Goal: Information Seeking & Learning: Learn about a topic

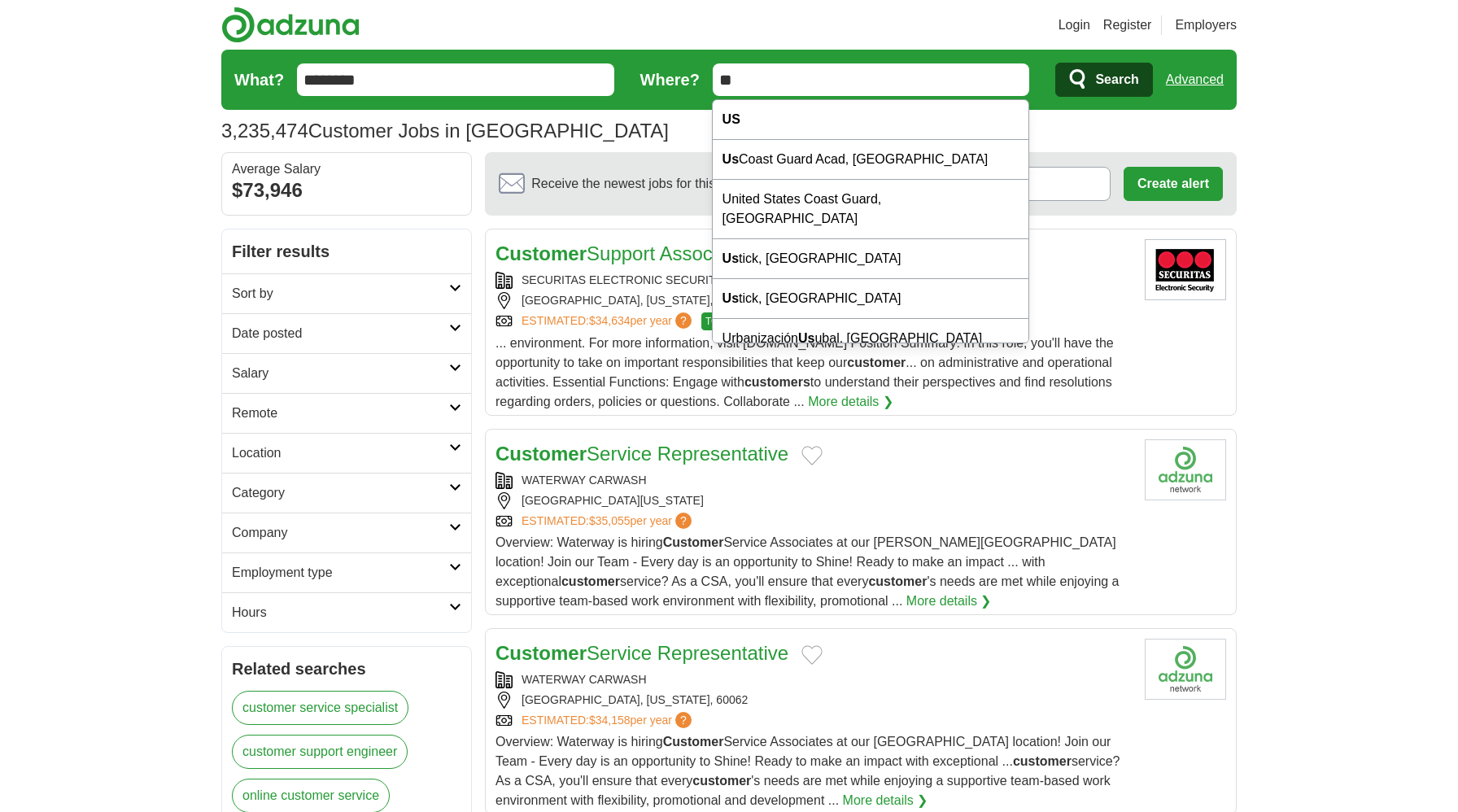
type input "*"
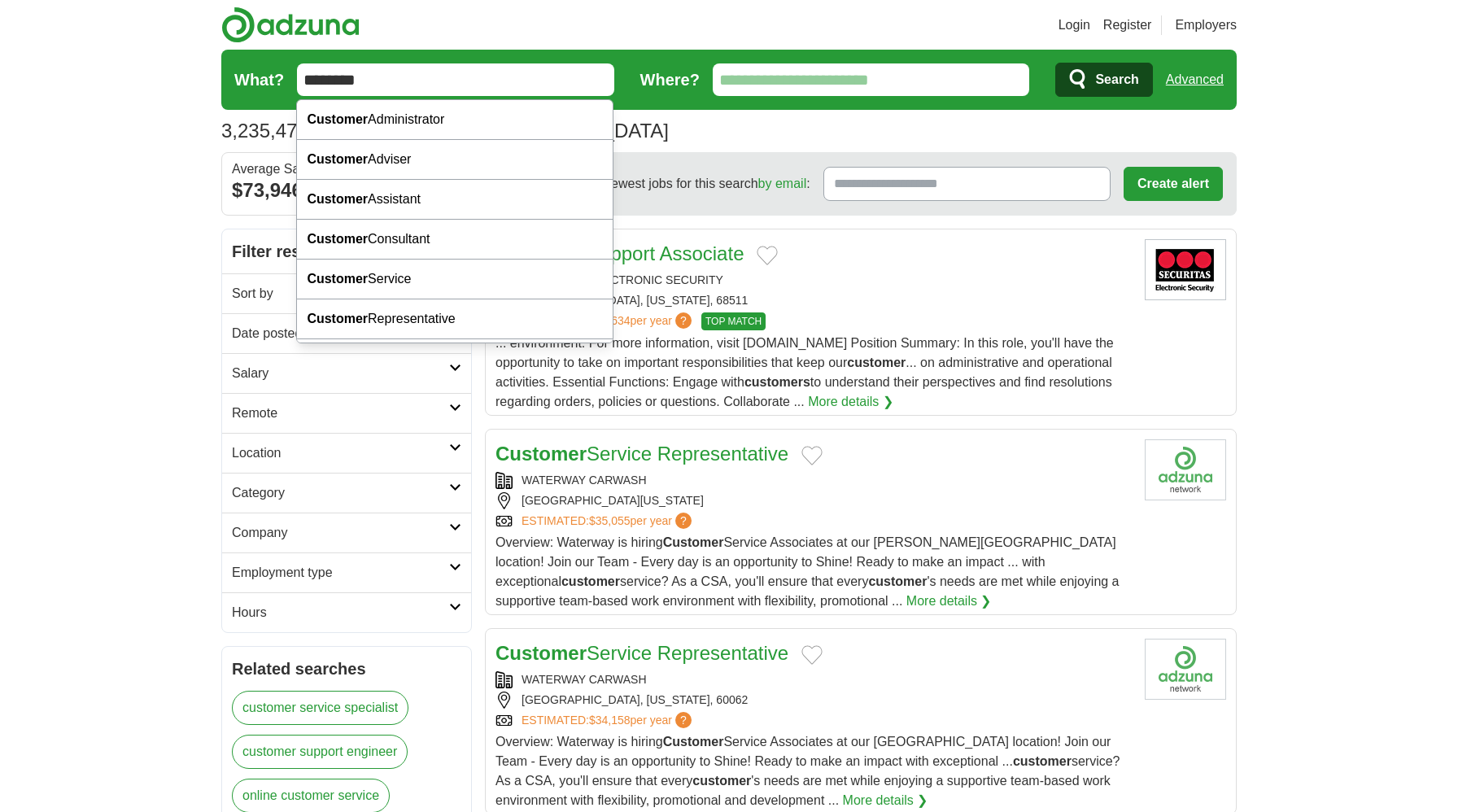
click at [508, 69] on input "********" at bounding box center [455, 79] width 317 height 32
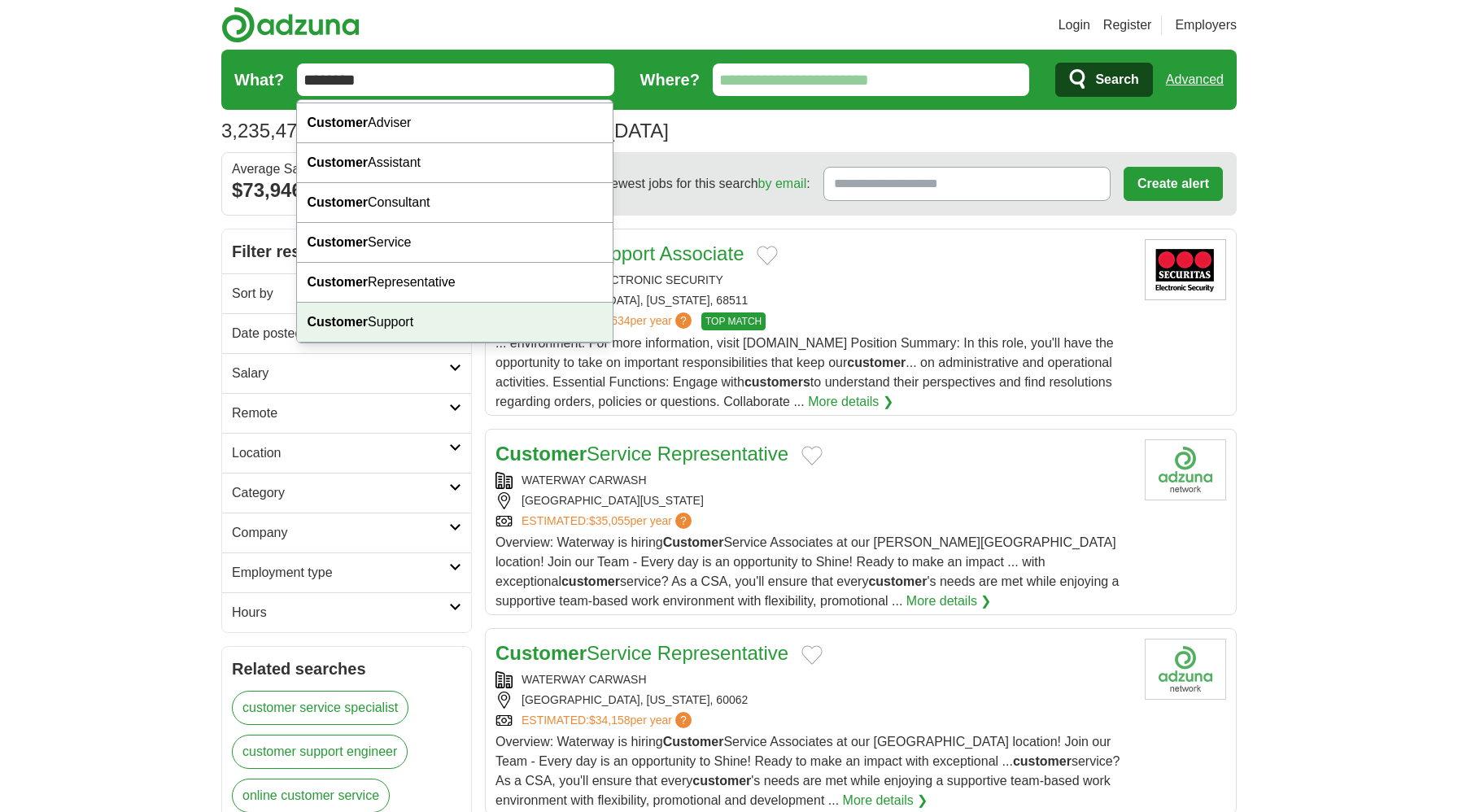
click at [476, 315] on div "Customer Support" at bounding box center [455, 322] width 315 height 40
type input "**********"
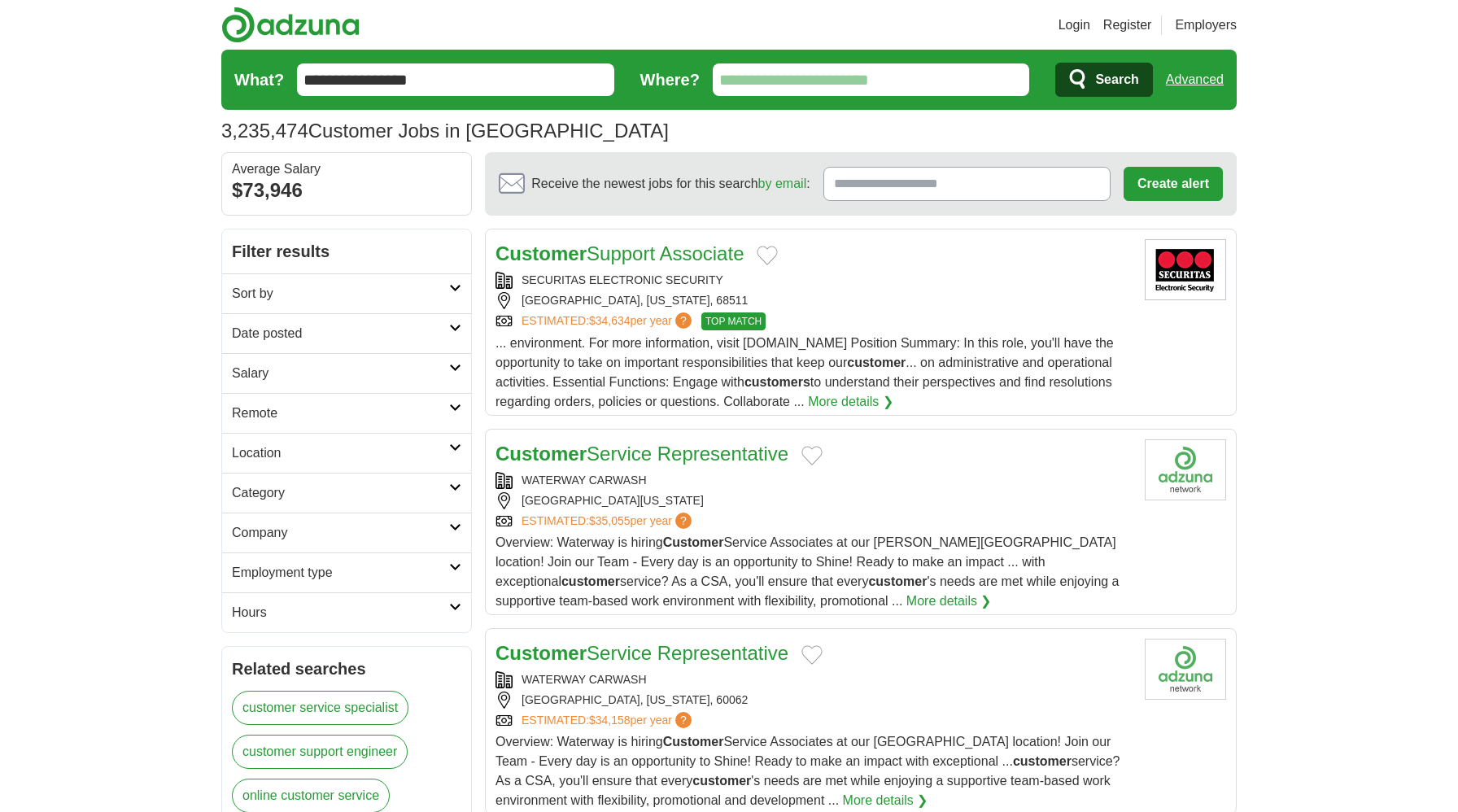
click at [1119, 76] on span "Search" at bounding box center [1116, 79] width 43 height 32
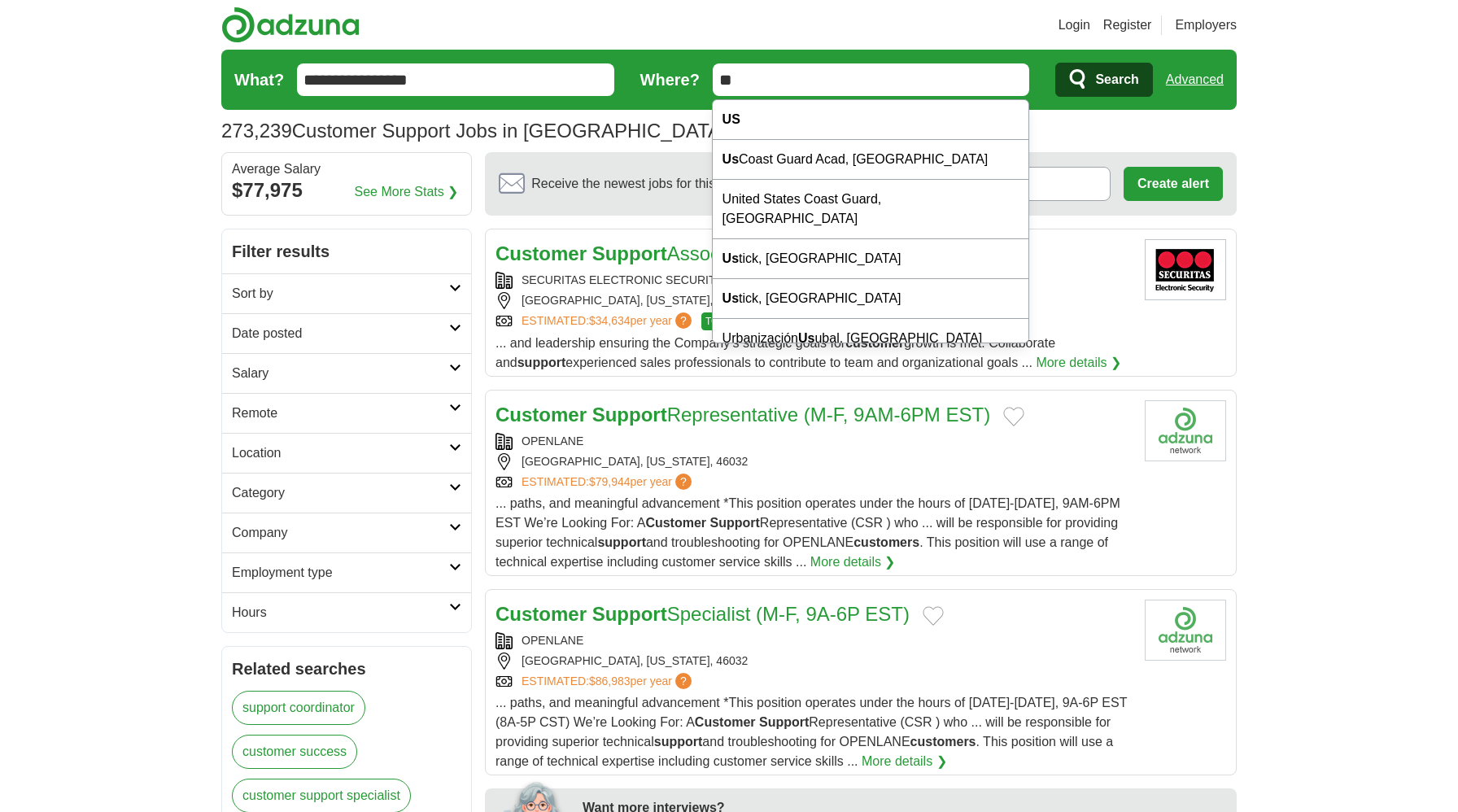
click at [954, 76] on input "**" at bounding box center [871, 79] width 317 height 32
type input "*"
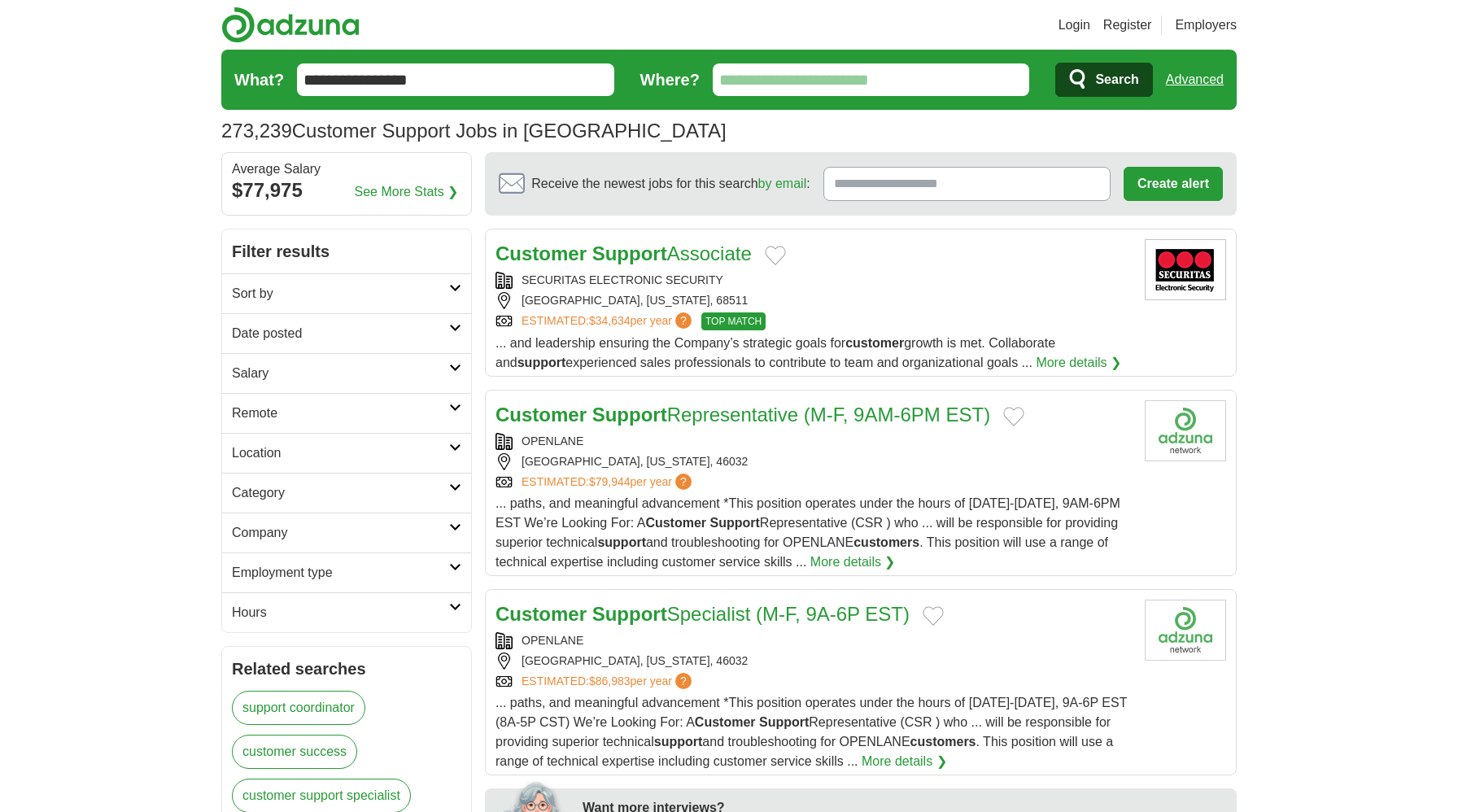
click at [1125, 74] on span "Search" at bounding box center [1116, 79] width 43 height 32
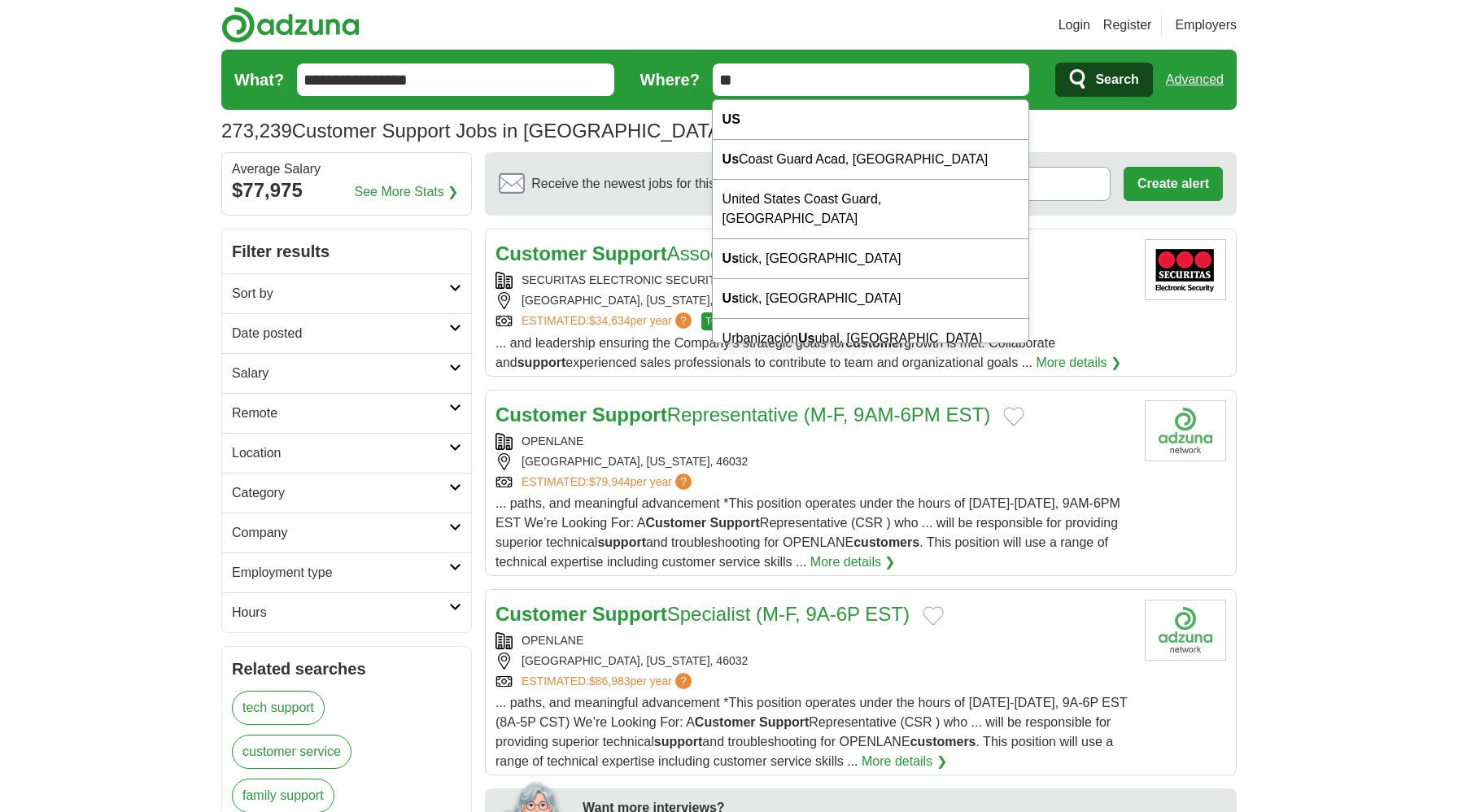
click at [748, 76] on input "**" at bounding box center [871, 79] width 317 height 32
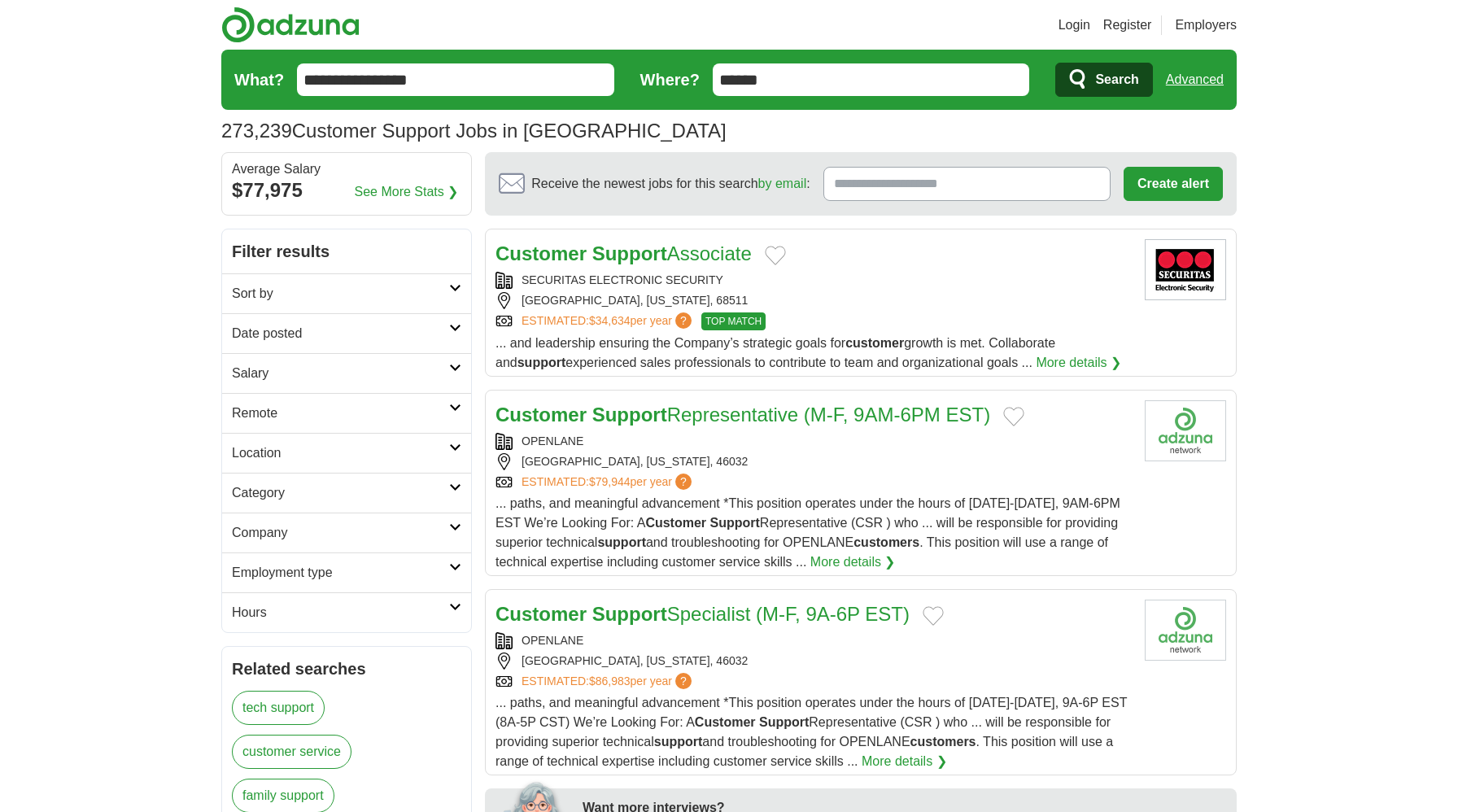
type input "******"
click at [1084, 74] on icon "submit" at bounding box center [1077, 79] width 16 height 20
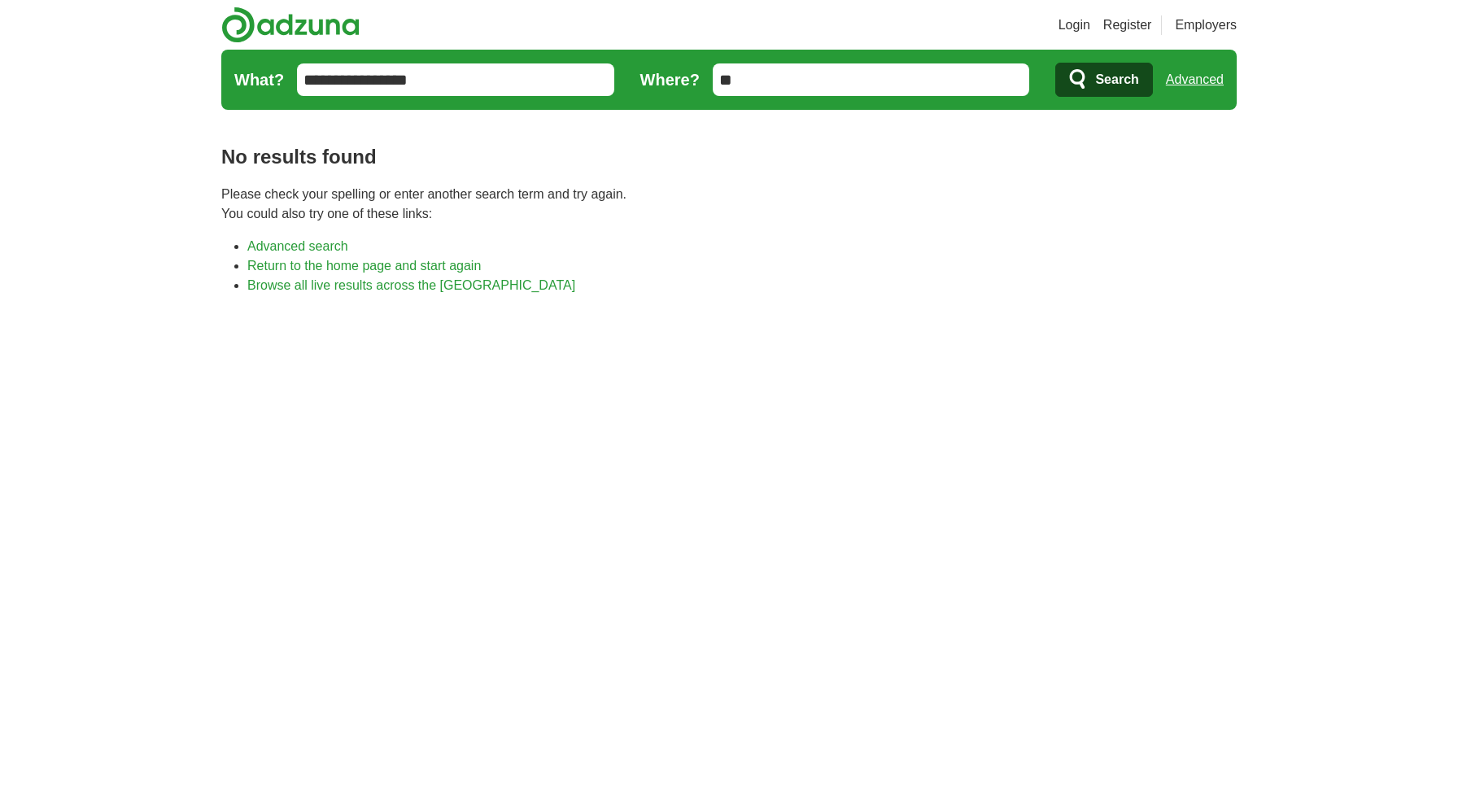
type input "*"
click at [1119, 78] on span "Search" at bounding box center [1116, 79] width 43 height 32
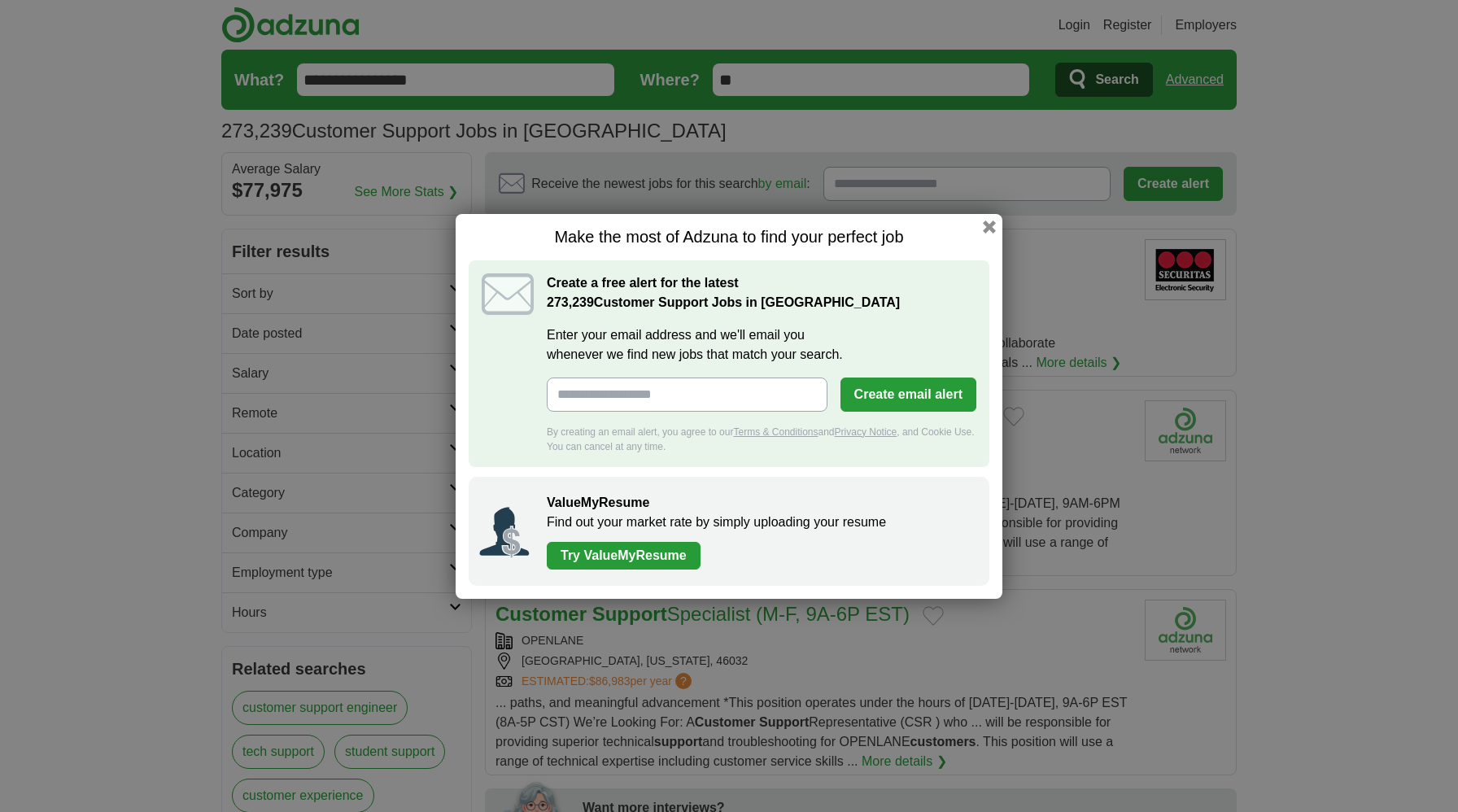
click at [776, 391] on input "Enter your email address and we'll email you whenever we find new jobs that mat…" at bounding box center [686, 394] width 281 height 34
type input "**********"
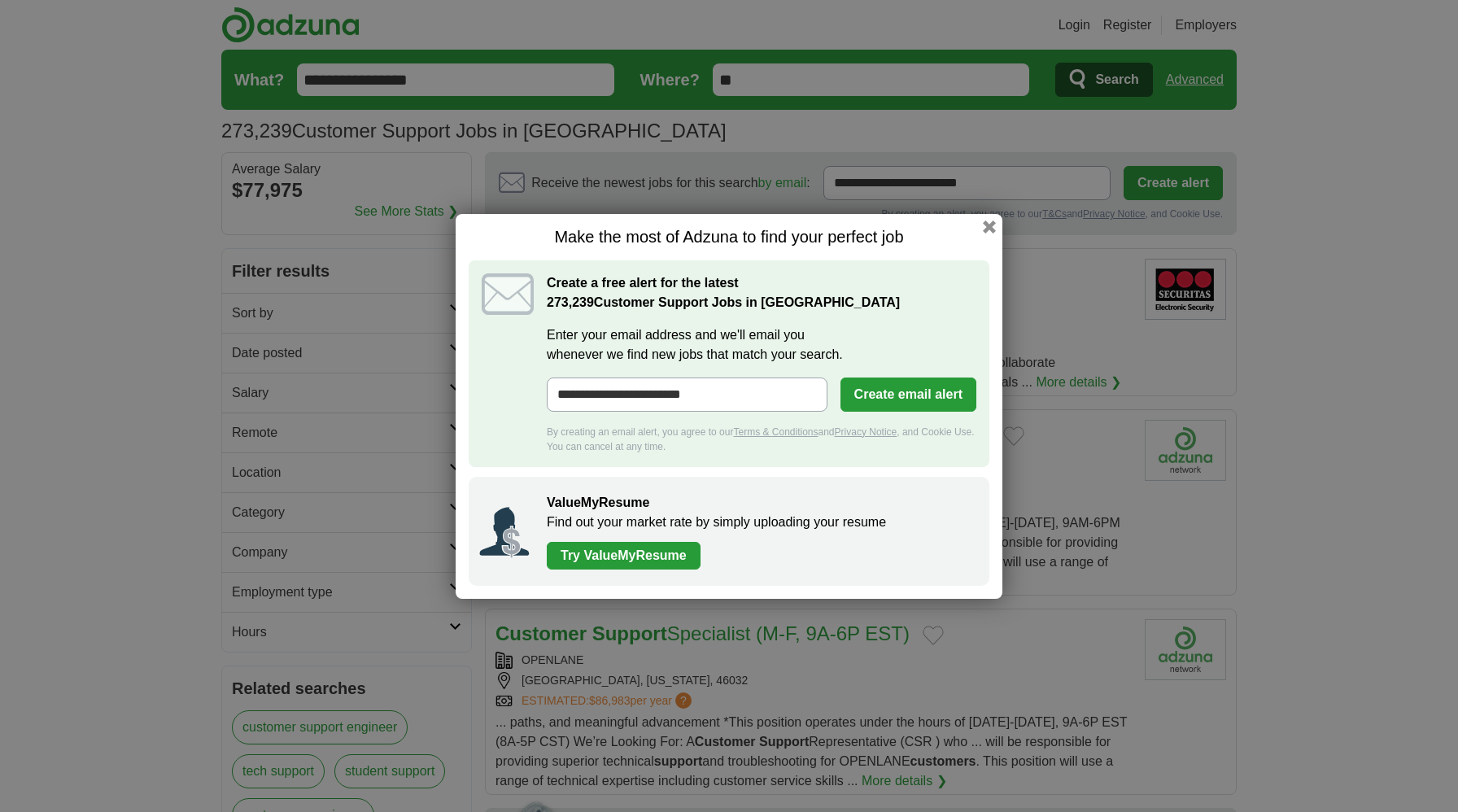
click at [895, 394] on button "Create email alert" at bounding box center [908, 394] width 136 height 34
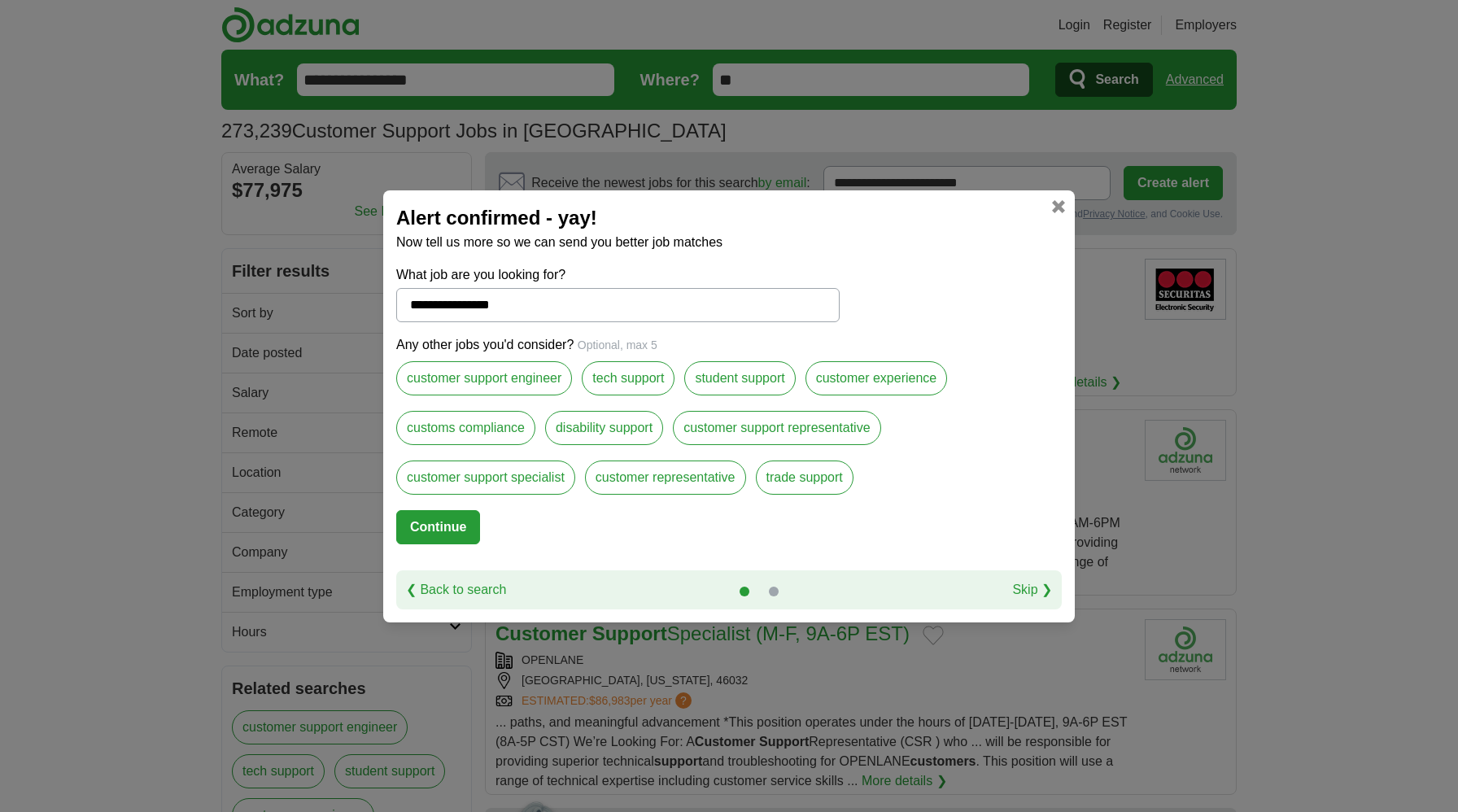
click at [842, 381] on label "customer experience" at bounding box center [877, 377] width 142 height 34
click at [816, 449] on div "customer support representative" at bounding box center [782, 435] width 217 height 50
click at [528, 491] on label "customer support specialist" at bounding box center [485, 477] width 179 height 34
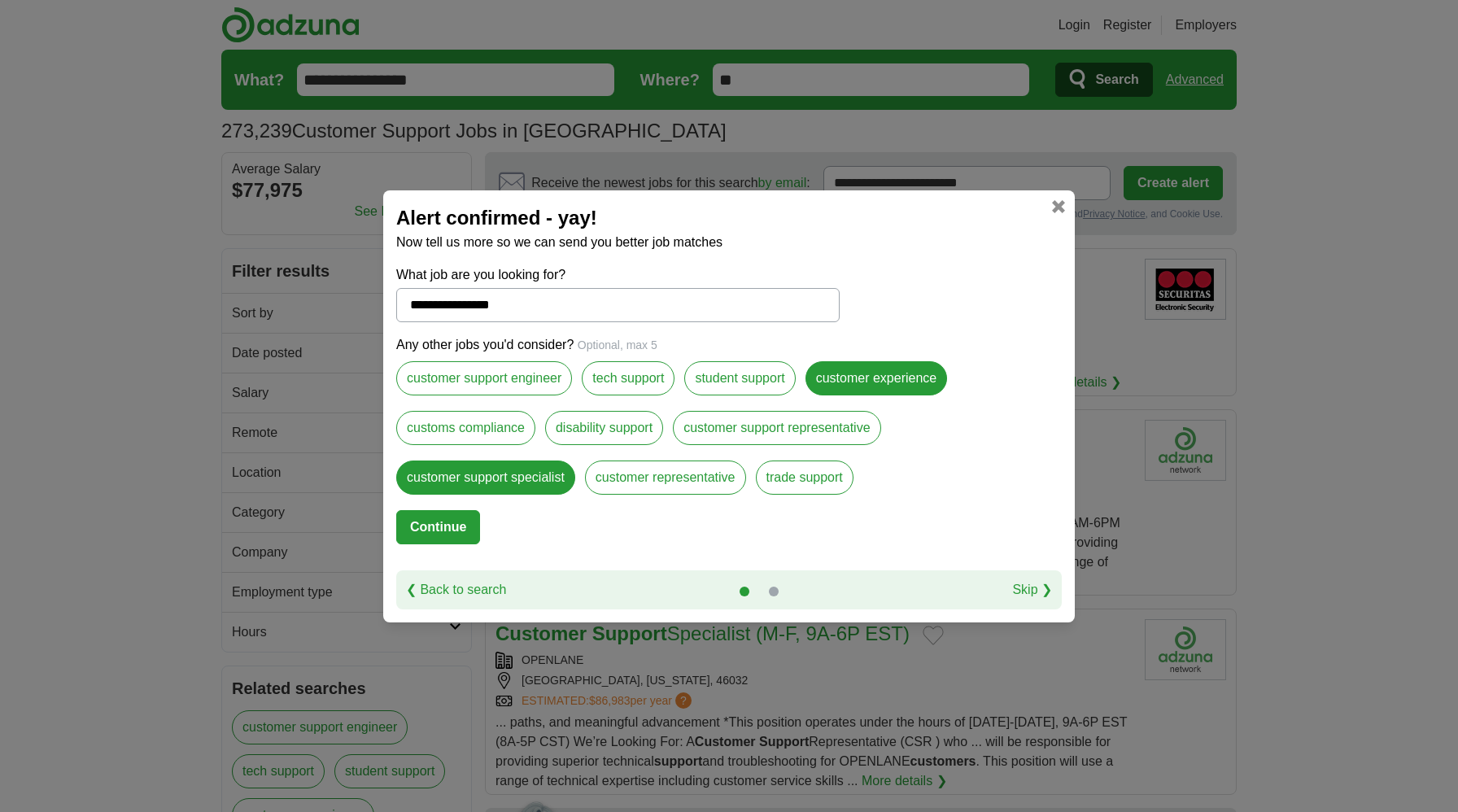
click at [667, 473] on label "customer representative" at bounding box center [665, 477] width 161 height 34
click at [451, 521] on button "Continue" at bounding box center [437, 526] width 84 height 34
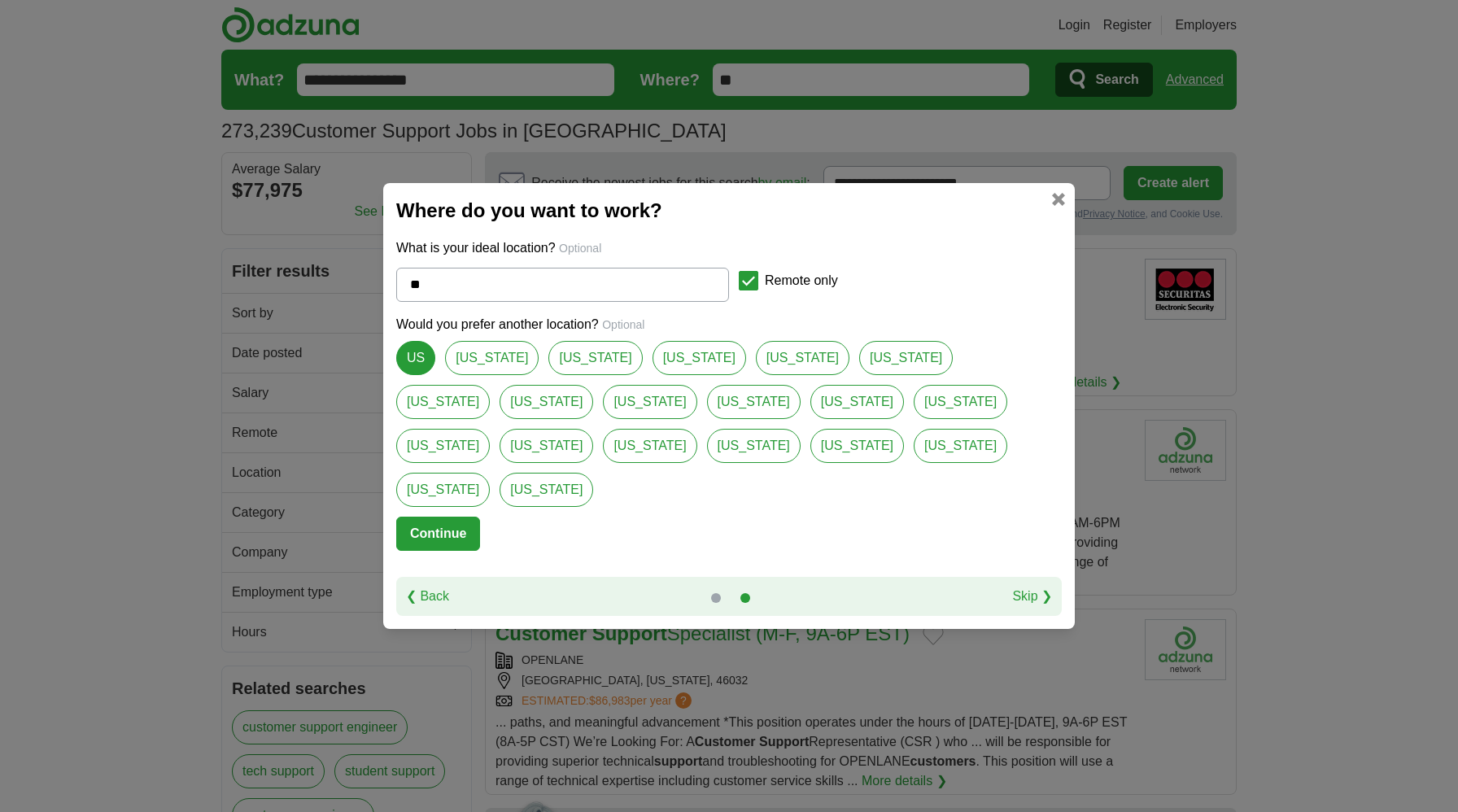
click at [442, 517] on button "Continue" at bounding box center [437, 533] width 84 height 34
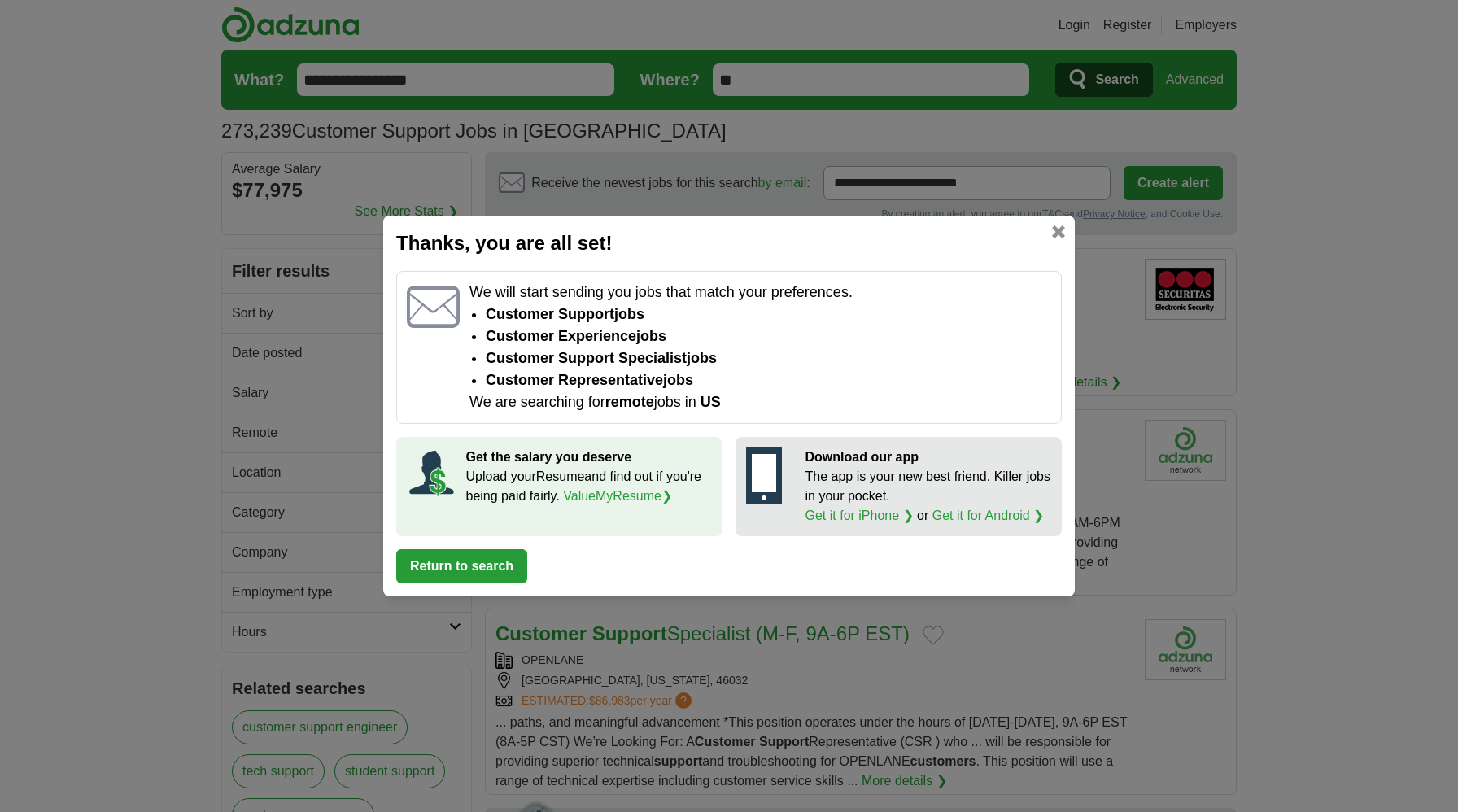
click at [472, 574] on button "Return to search" at bounding box center [461, 565] width 131 height 34
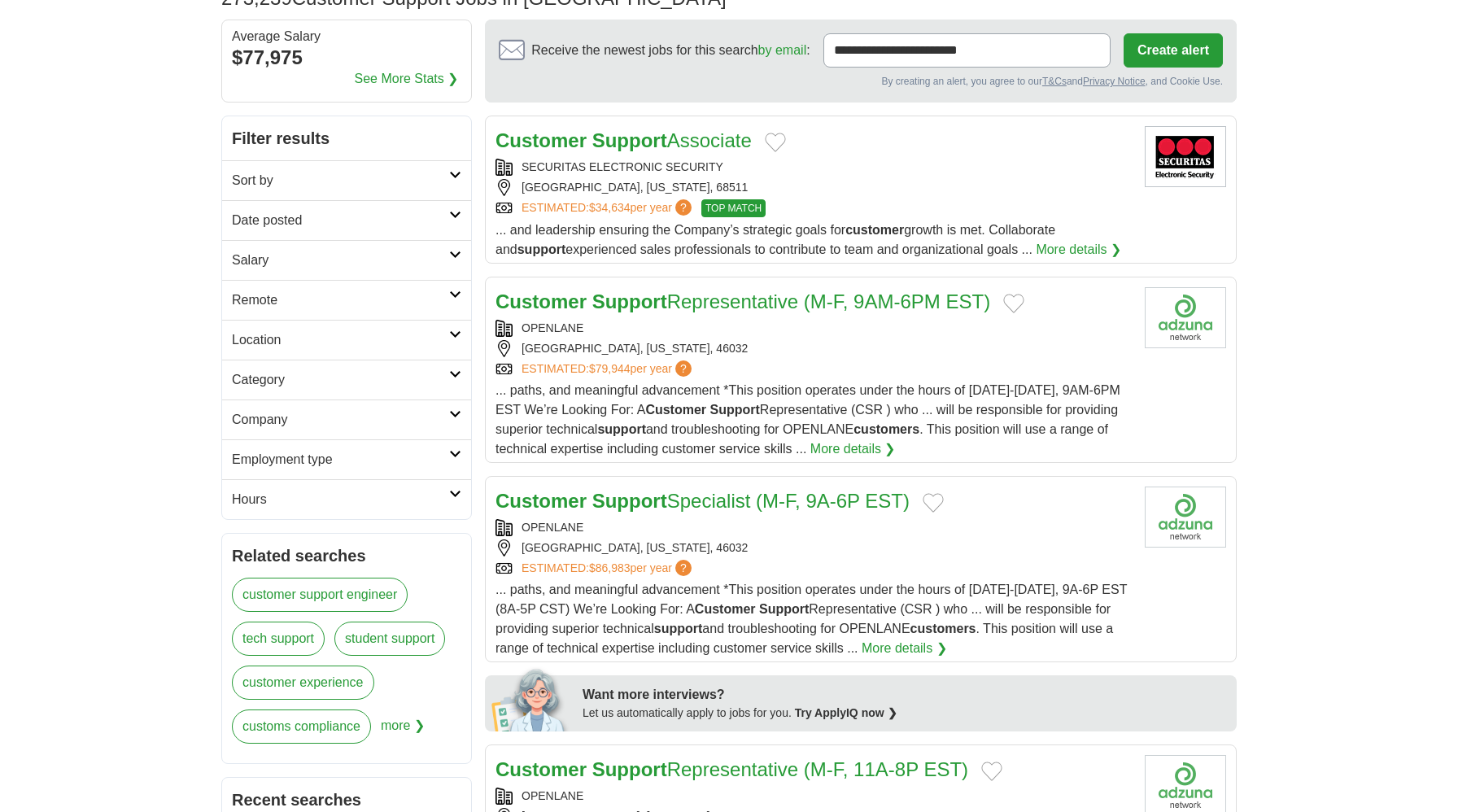
scroll to position [95, 0]
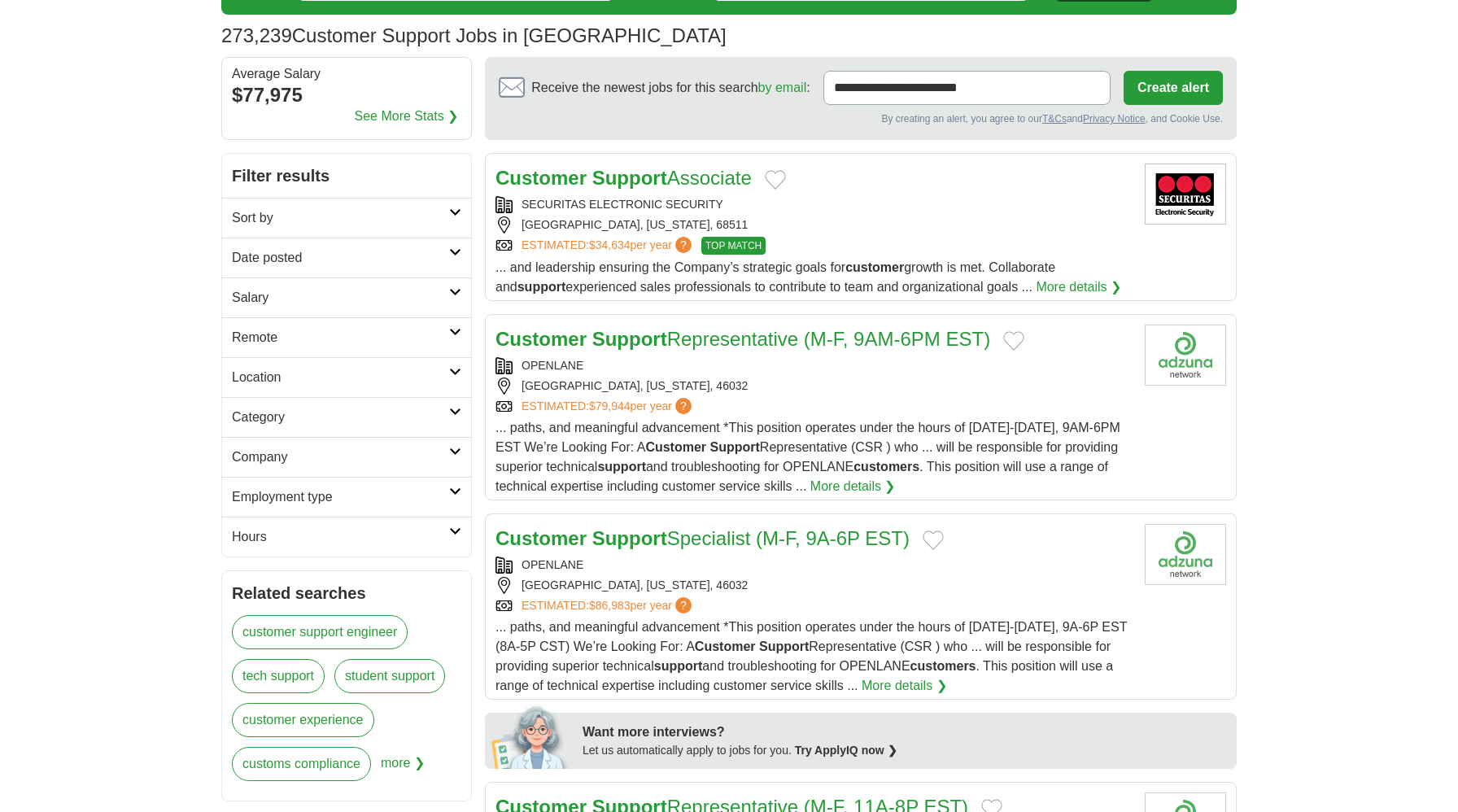
click at [383, 221] on h2 "Sort by" at bounding box center [340, 219] width 217 height 20
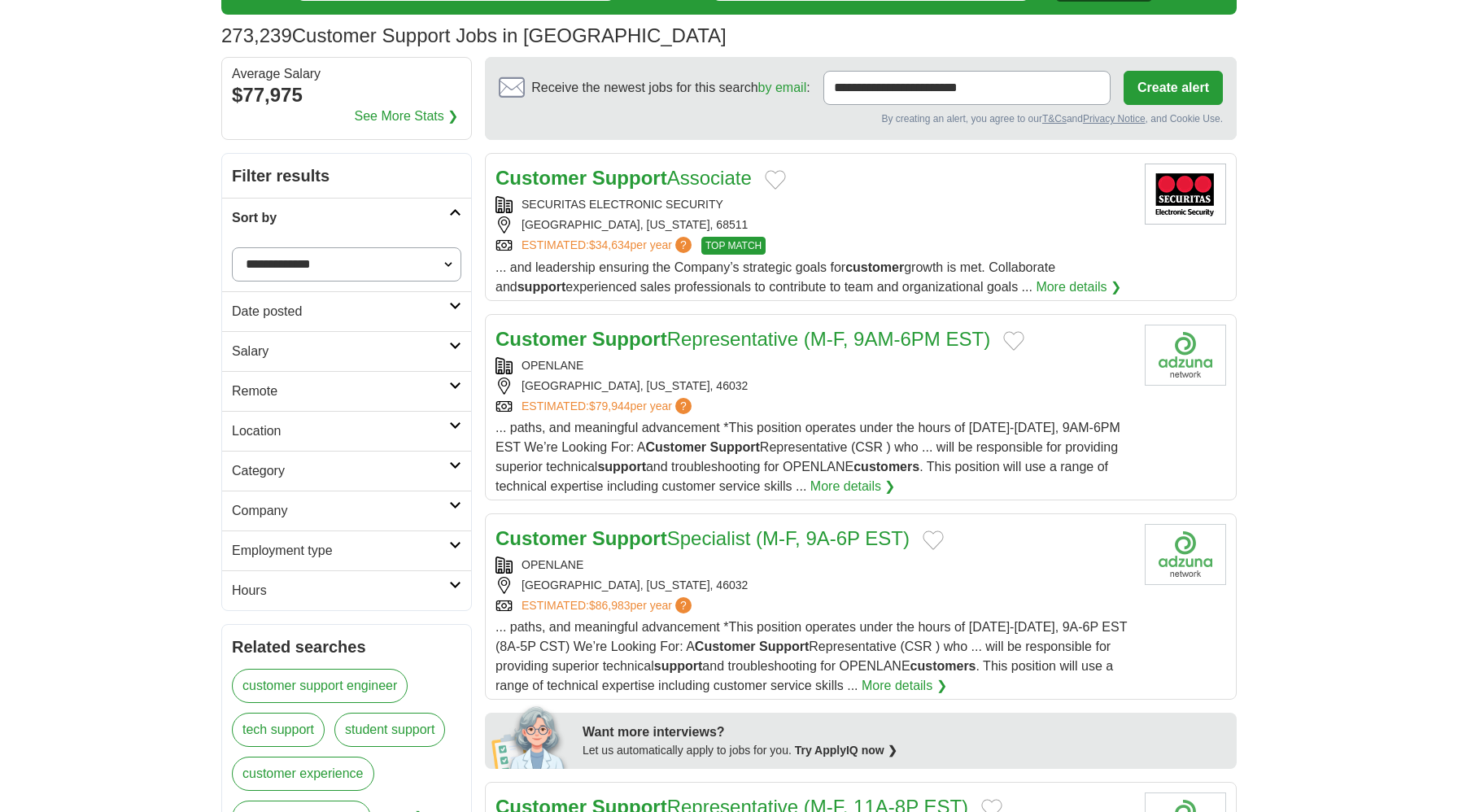
click at [453, 311] on link "Date posted" at bounding box center [346, 311] width 249 height 40
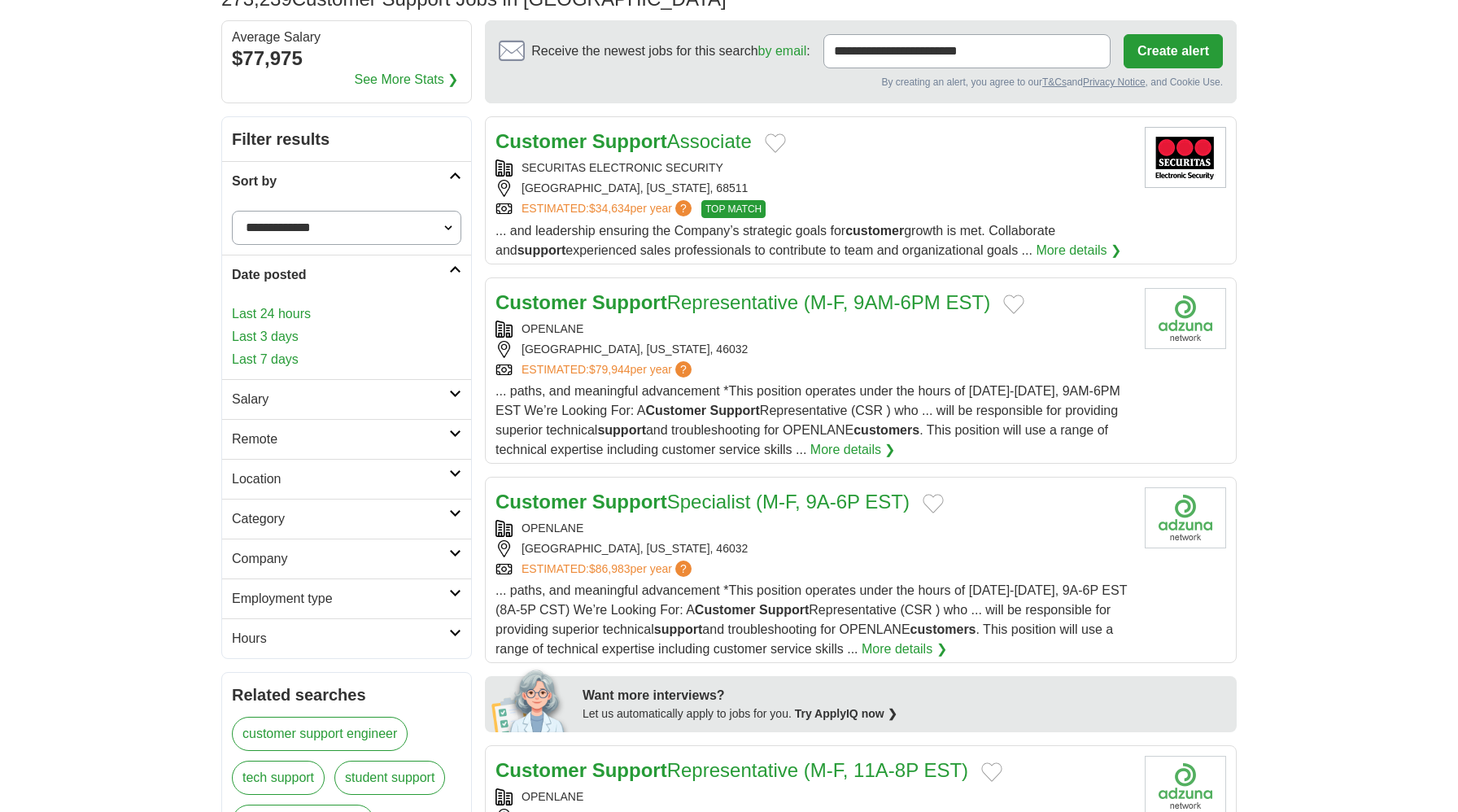
scroll to position [135, 0]
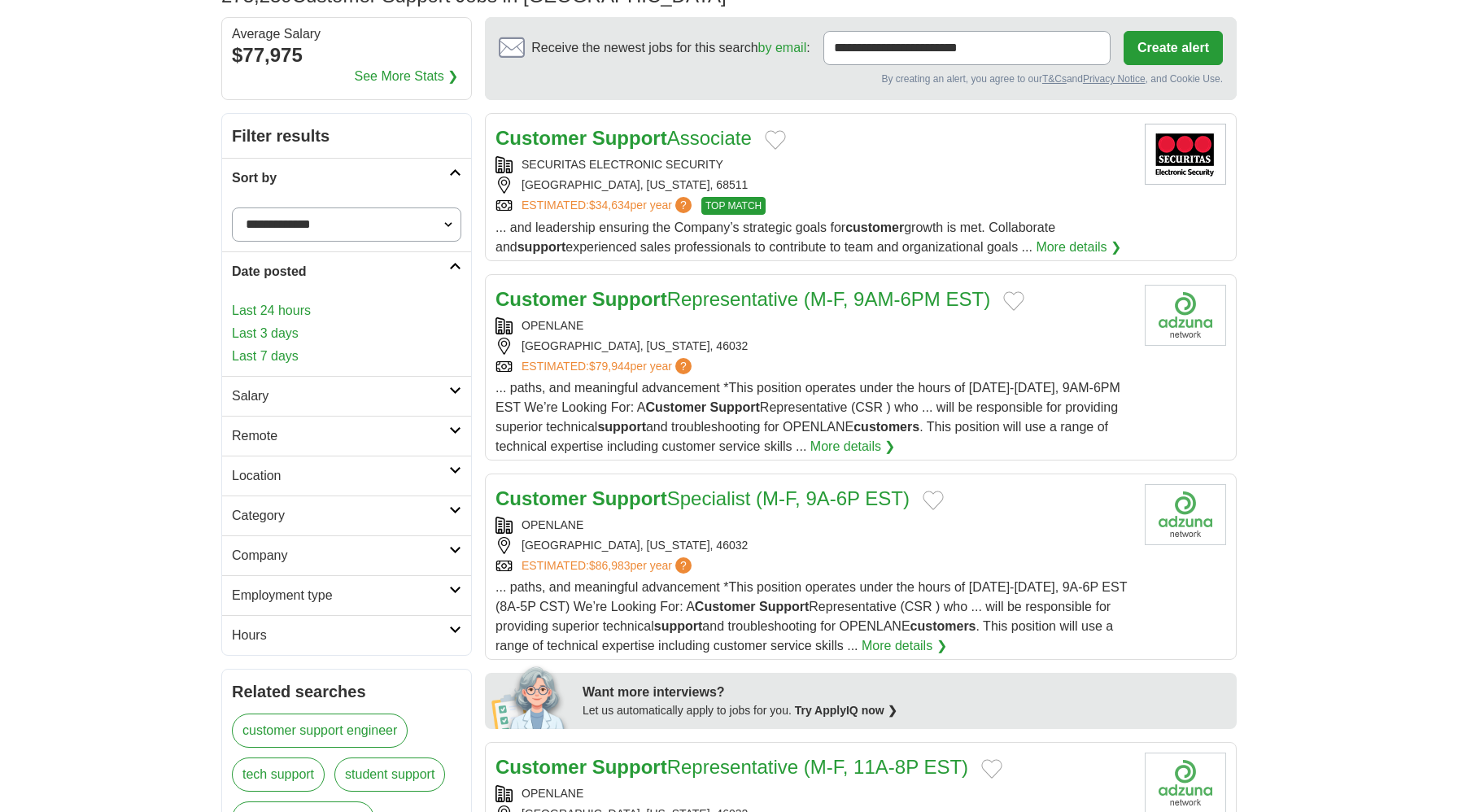
click at [457, 395] on link "Salary" at bounding box center [346, 396] width 249 height 40
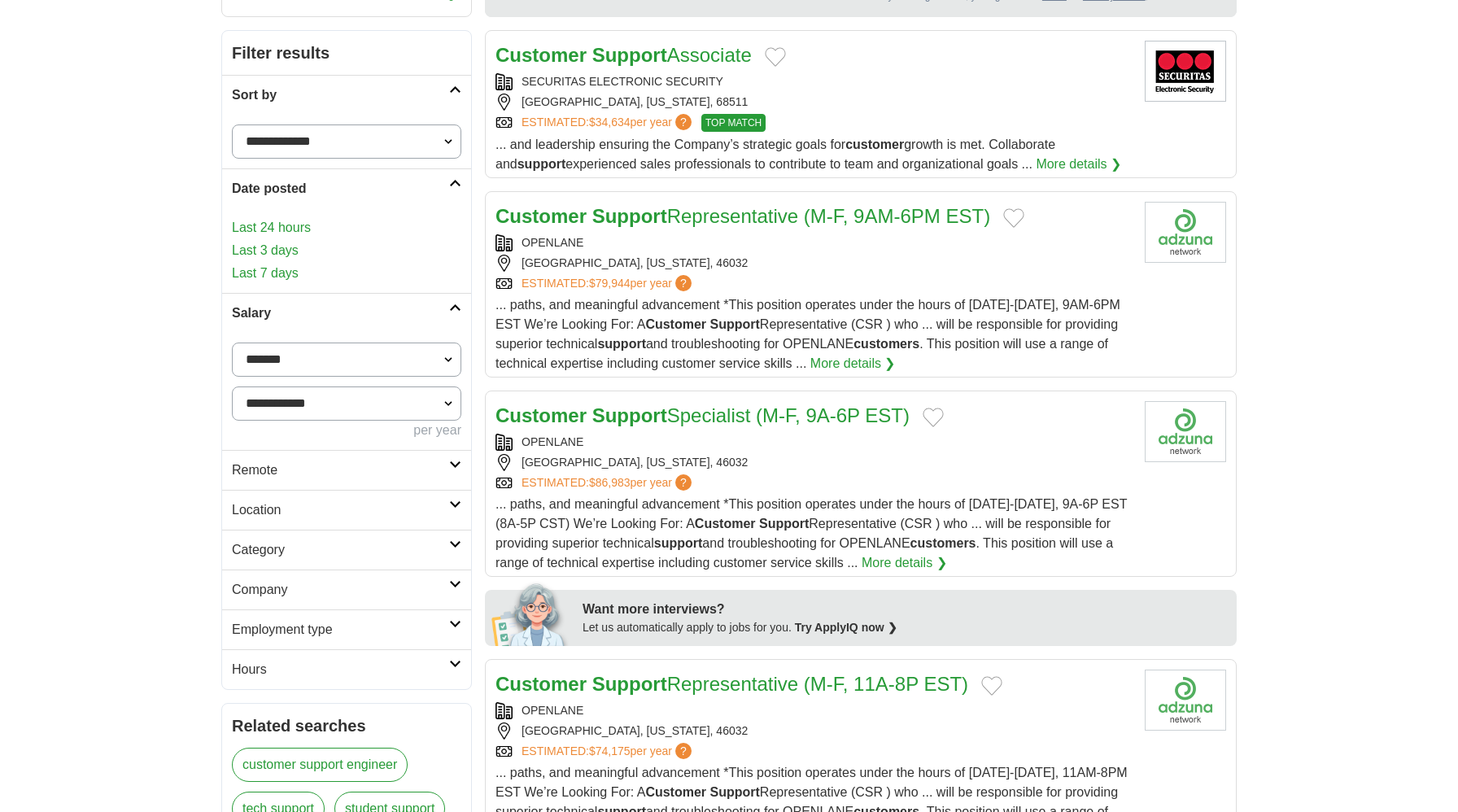
scroll to position [224, 0]
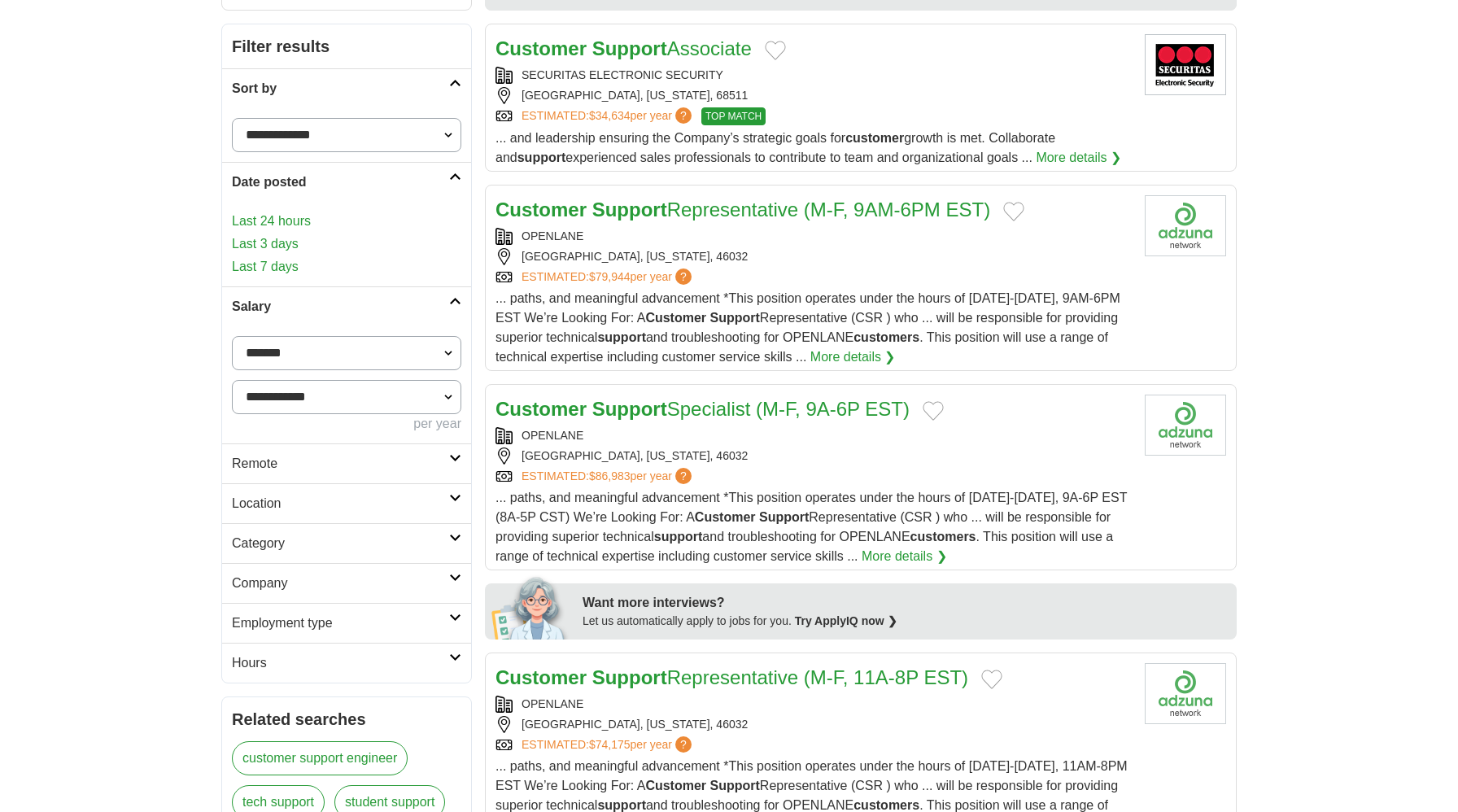
click at [450, 456] on icon at bounding box center [455, 458] width 12 height 8
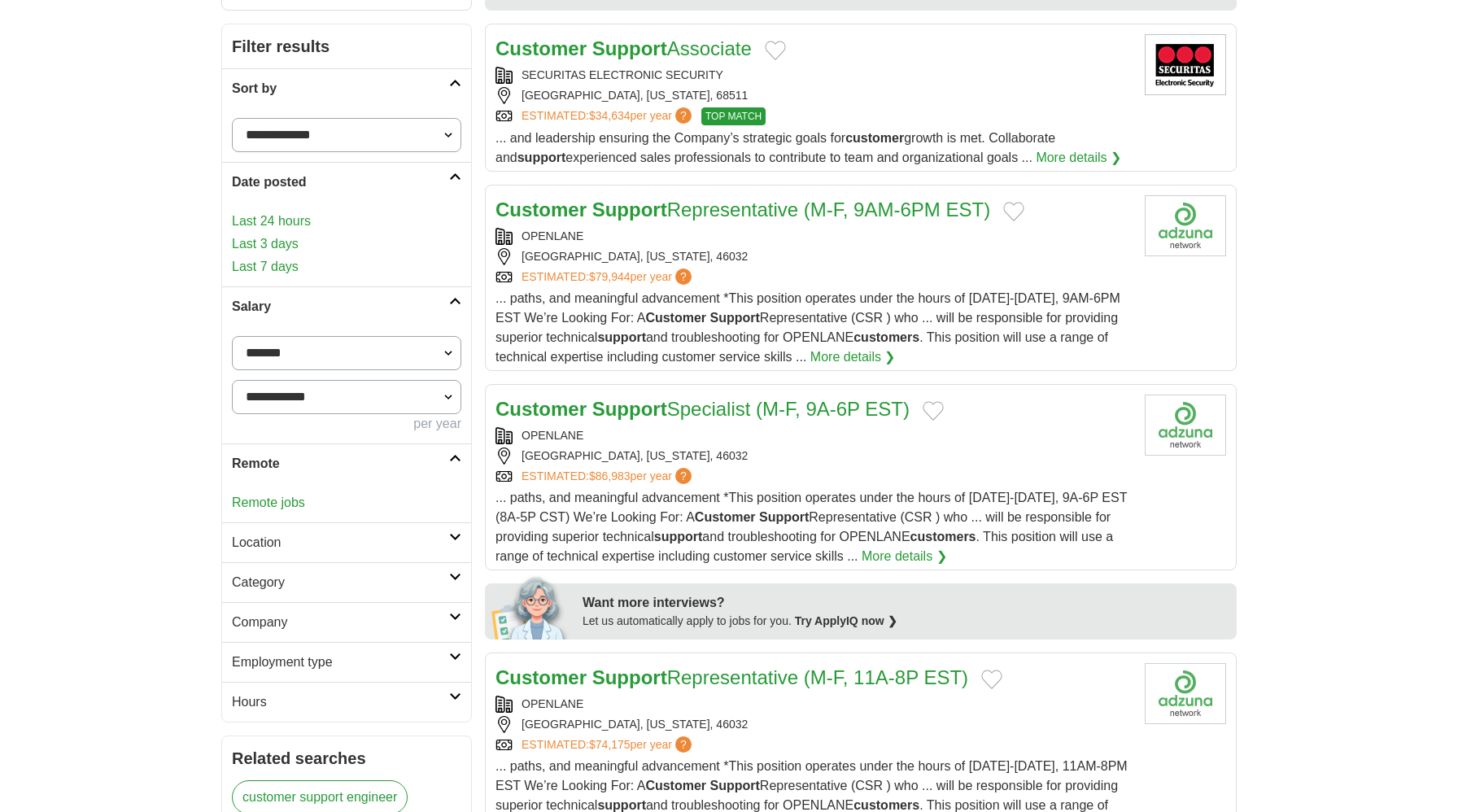
click at [360, 507] on div "Remote jobs" at bounding box center [346, 502] width 249 height 39
click at [303, 502] on link "Remote jobs" at bounding box center [268, 502] width 73 height 14
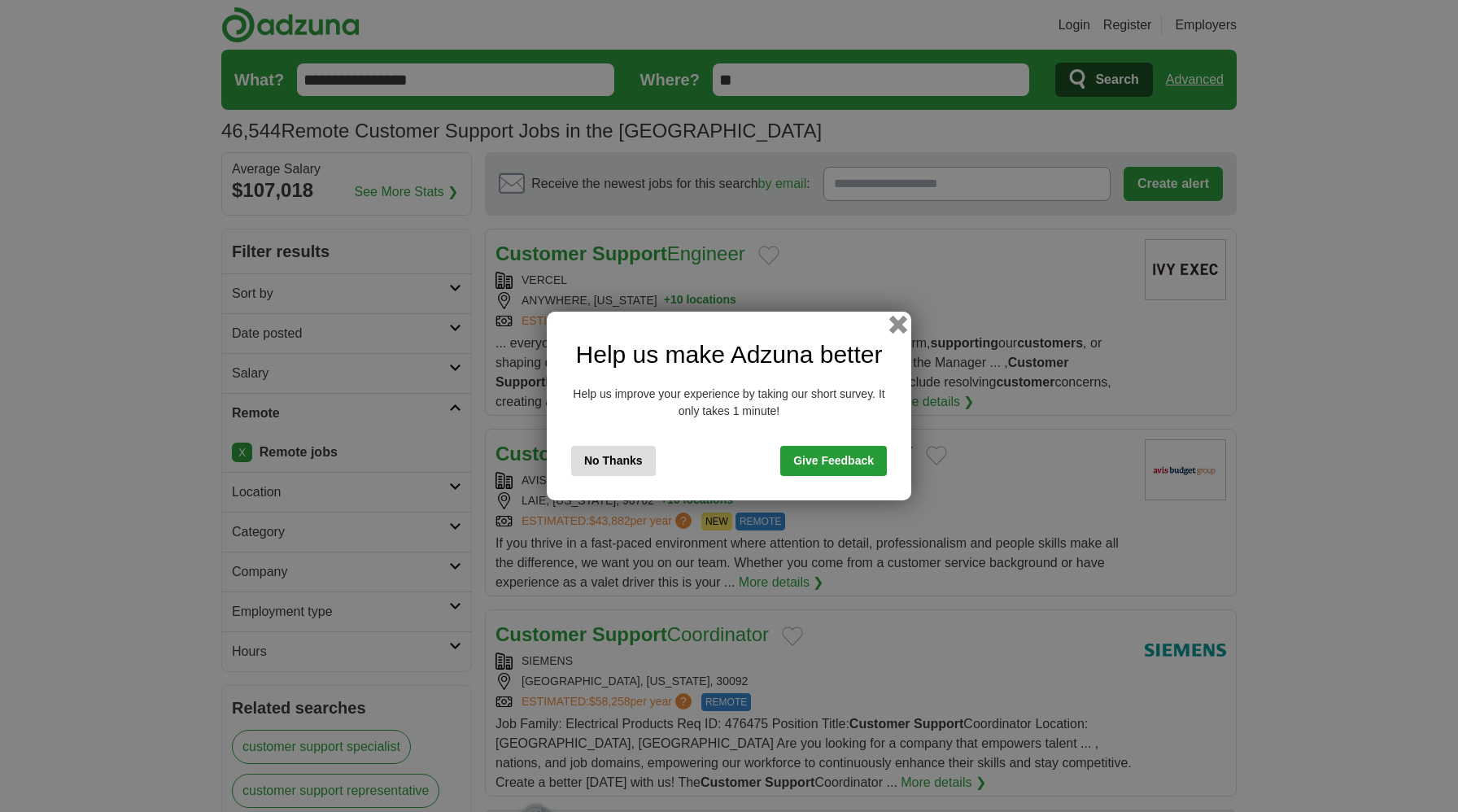
click at [899, 323] on button "button" at bounding box center [898, 324] width 18 height 18
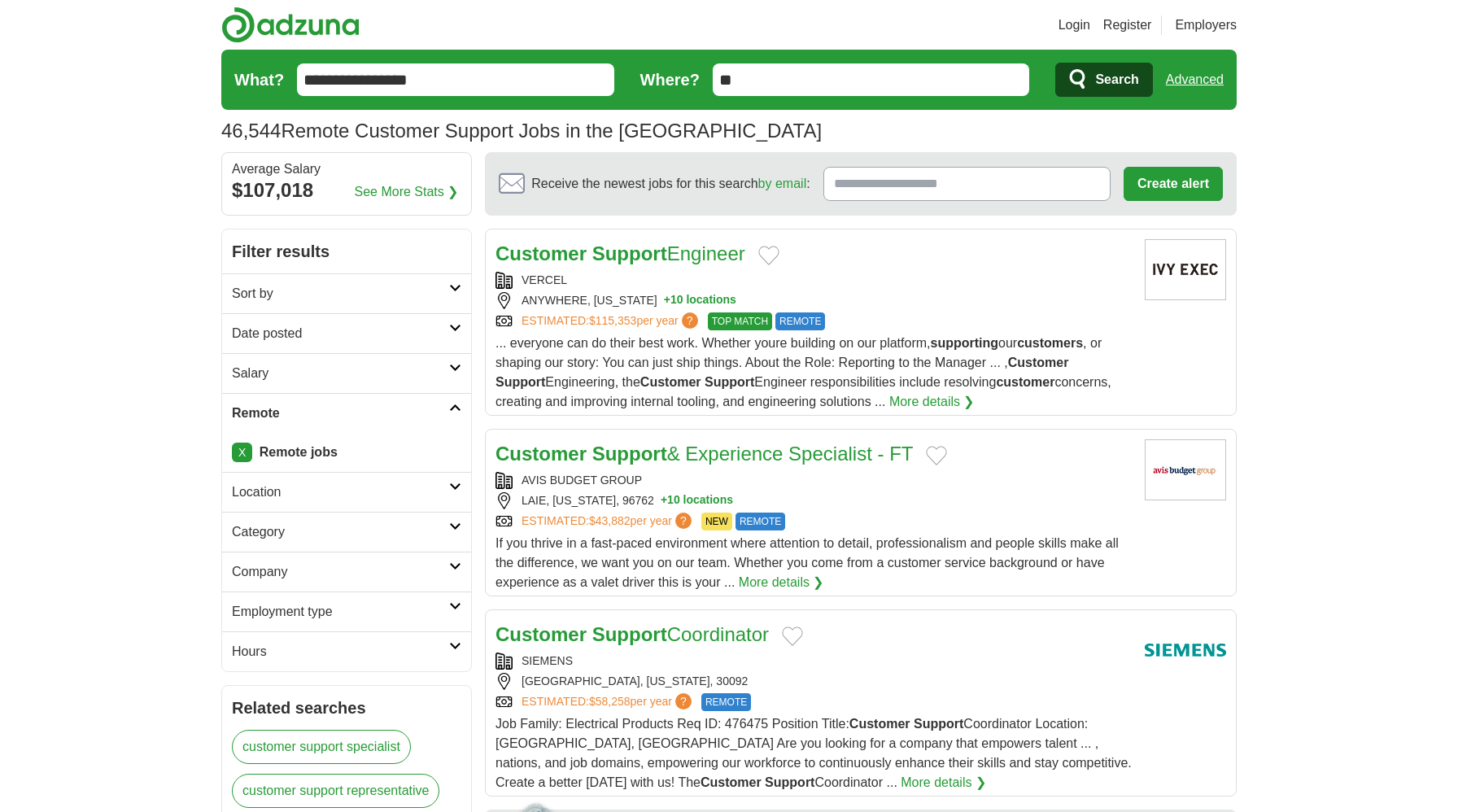
click at [326, 494] on h2 "Location" at bounding box center [340, 492] width 217 height 20
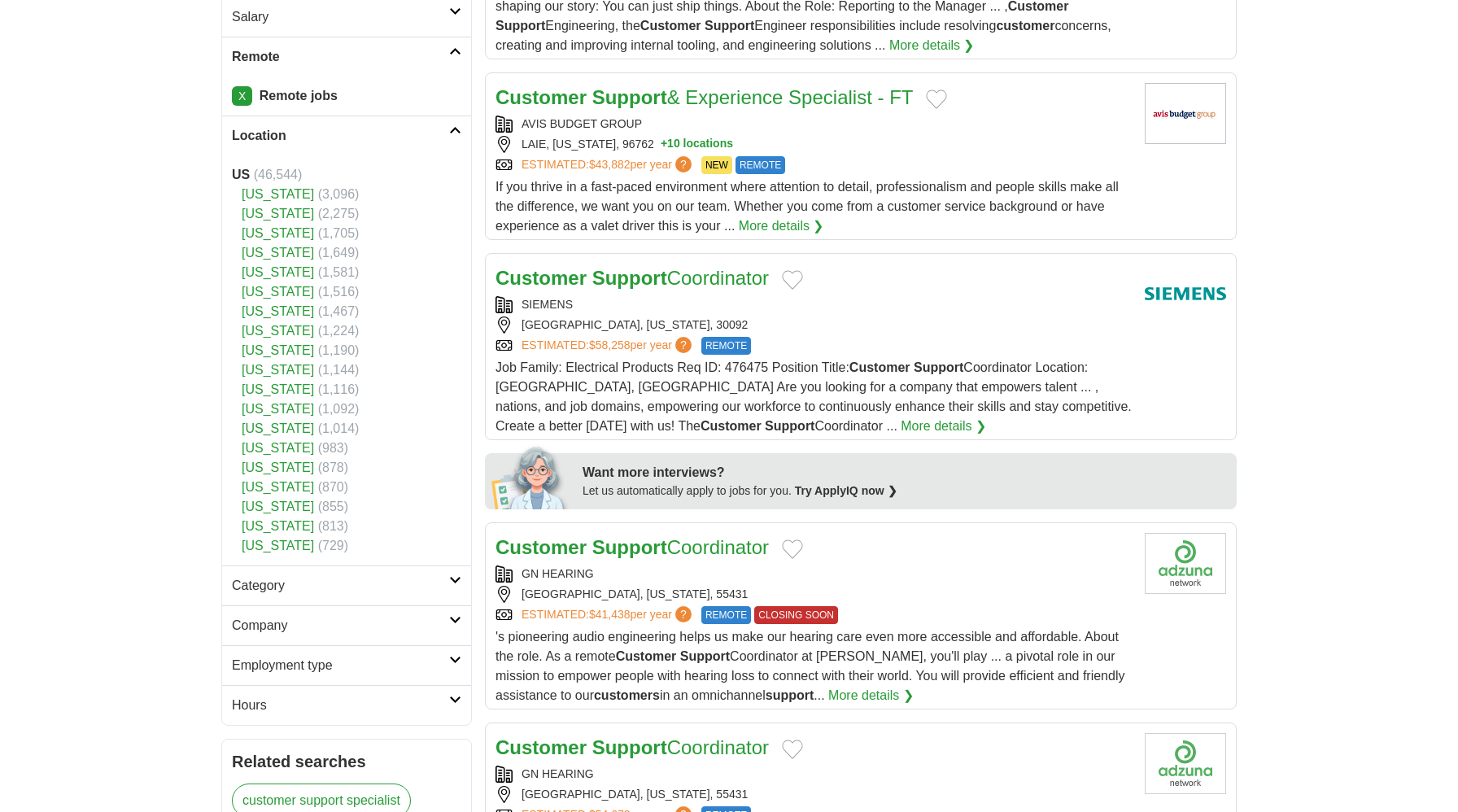
scroll to position [359, 0]
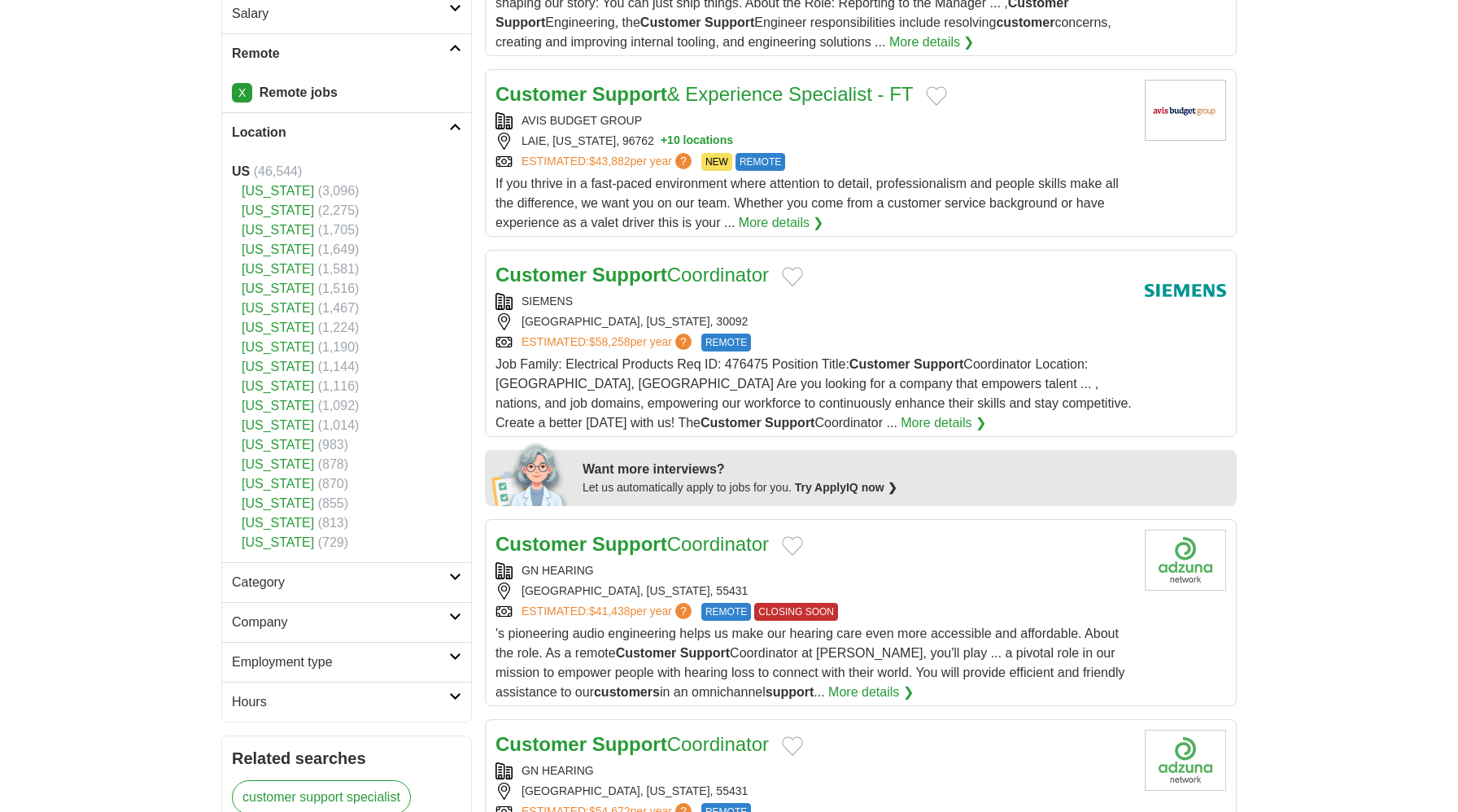
click at [374, 589] on h2 "Category" at bounding box center [340, 583] width 217 height 20
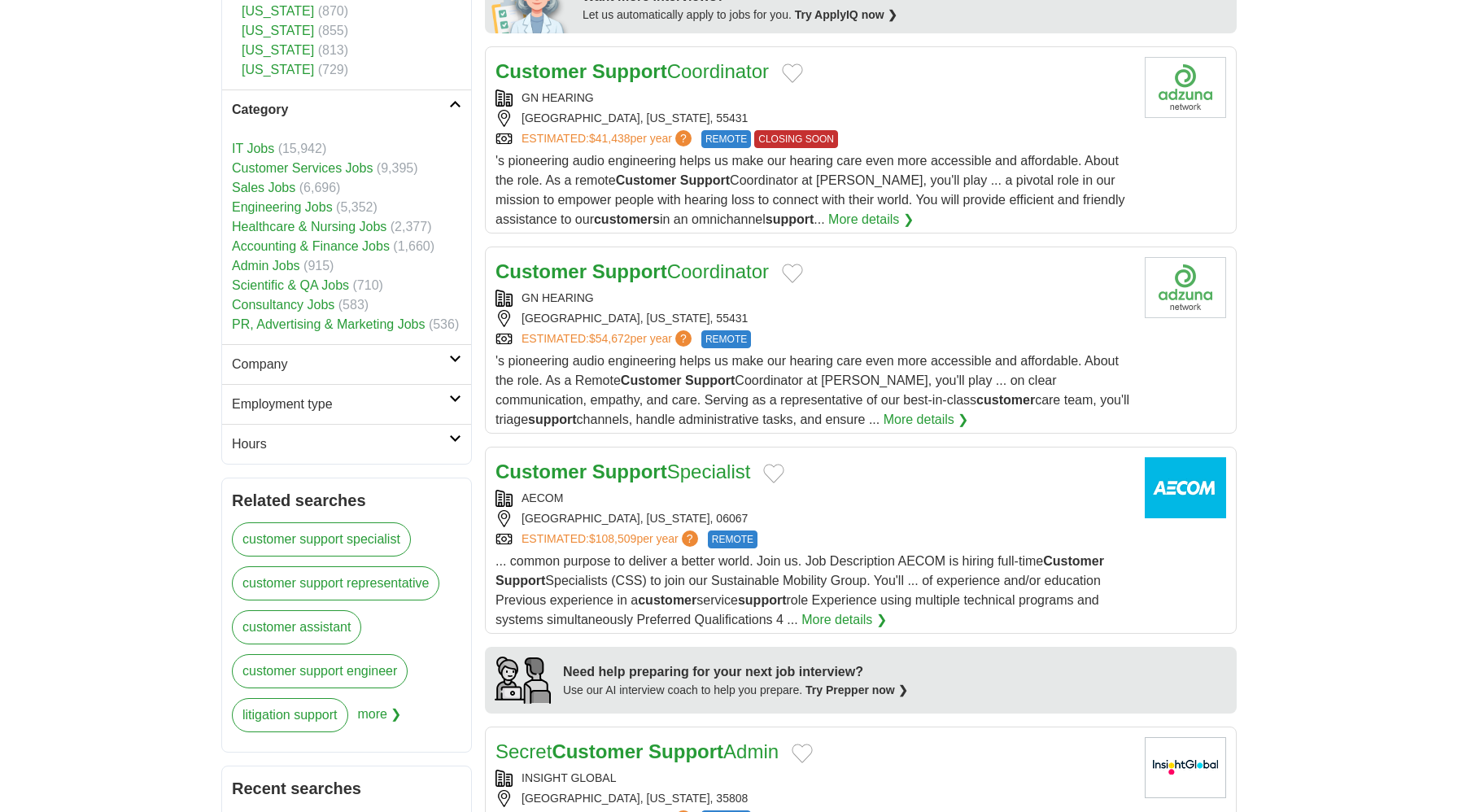
scroll to position [834, 0]
click at [377, 366] on h2 "Company" at bounding box center [340, 363] width 217 height 20
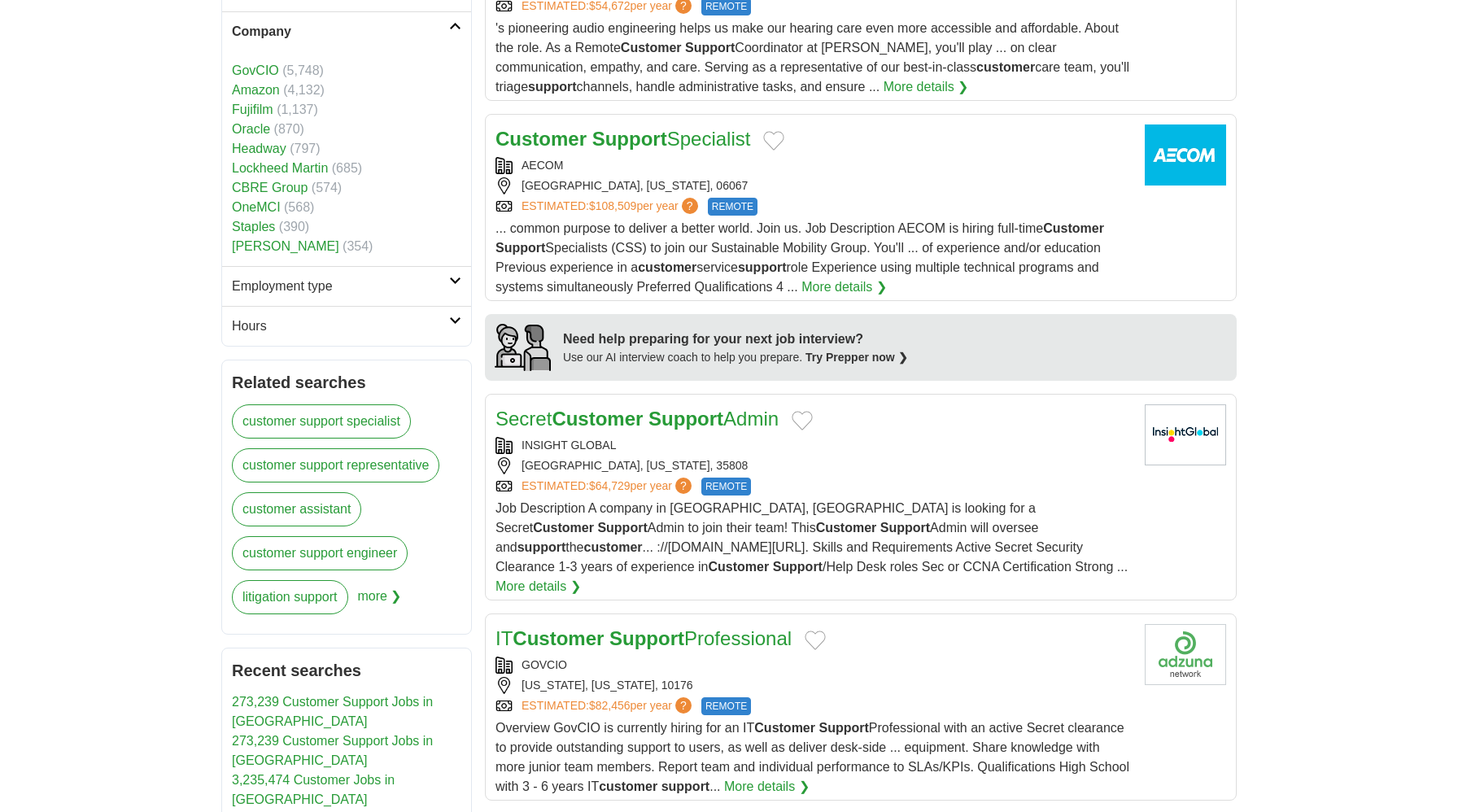
scroll to position [1175, 0]
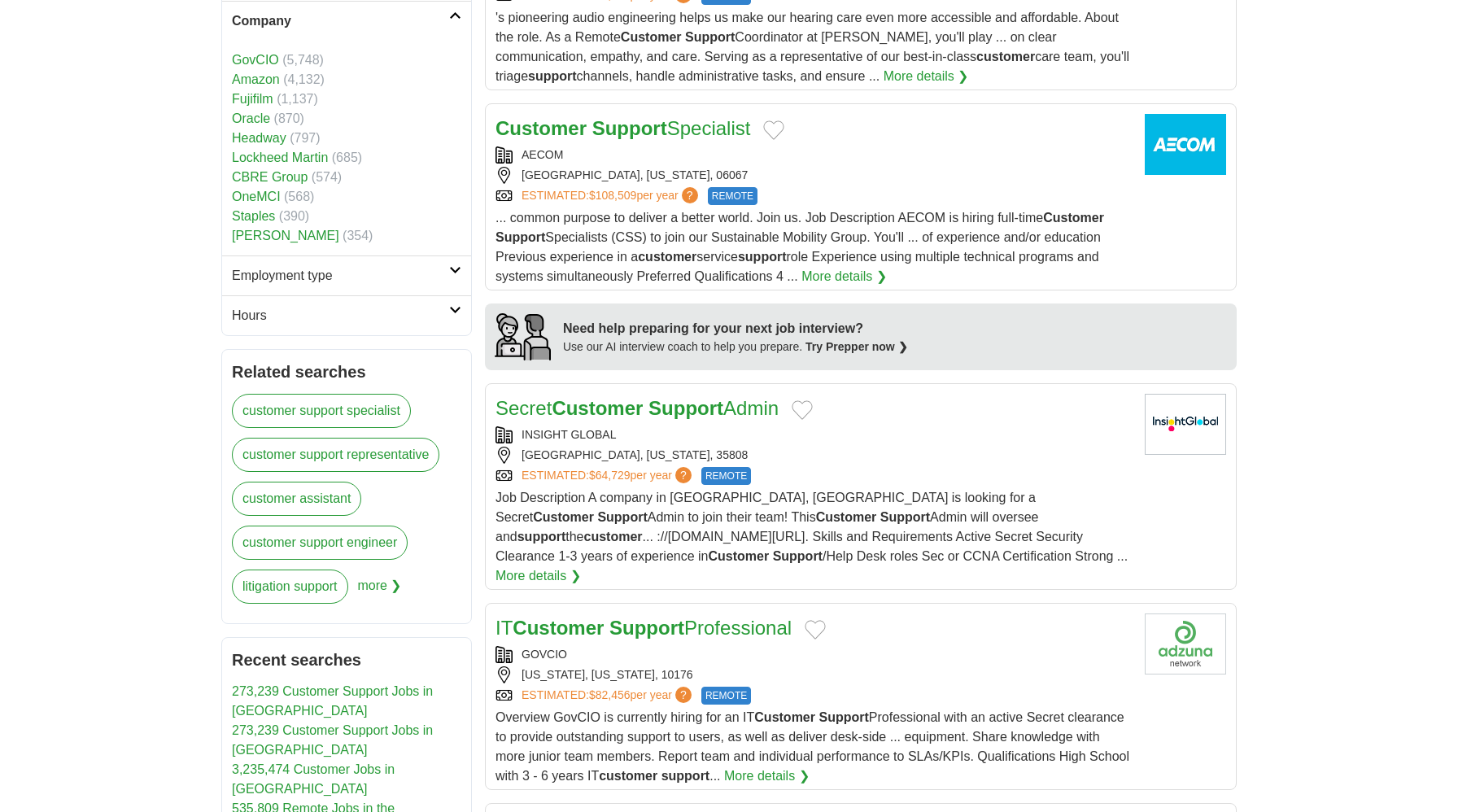
click at [378, 285] on h2 "Employment type" at bounding box center [340, 276] width 217 height 20
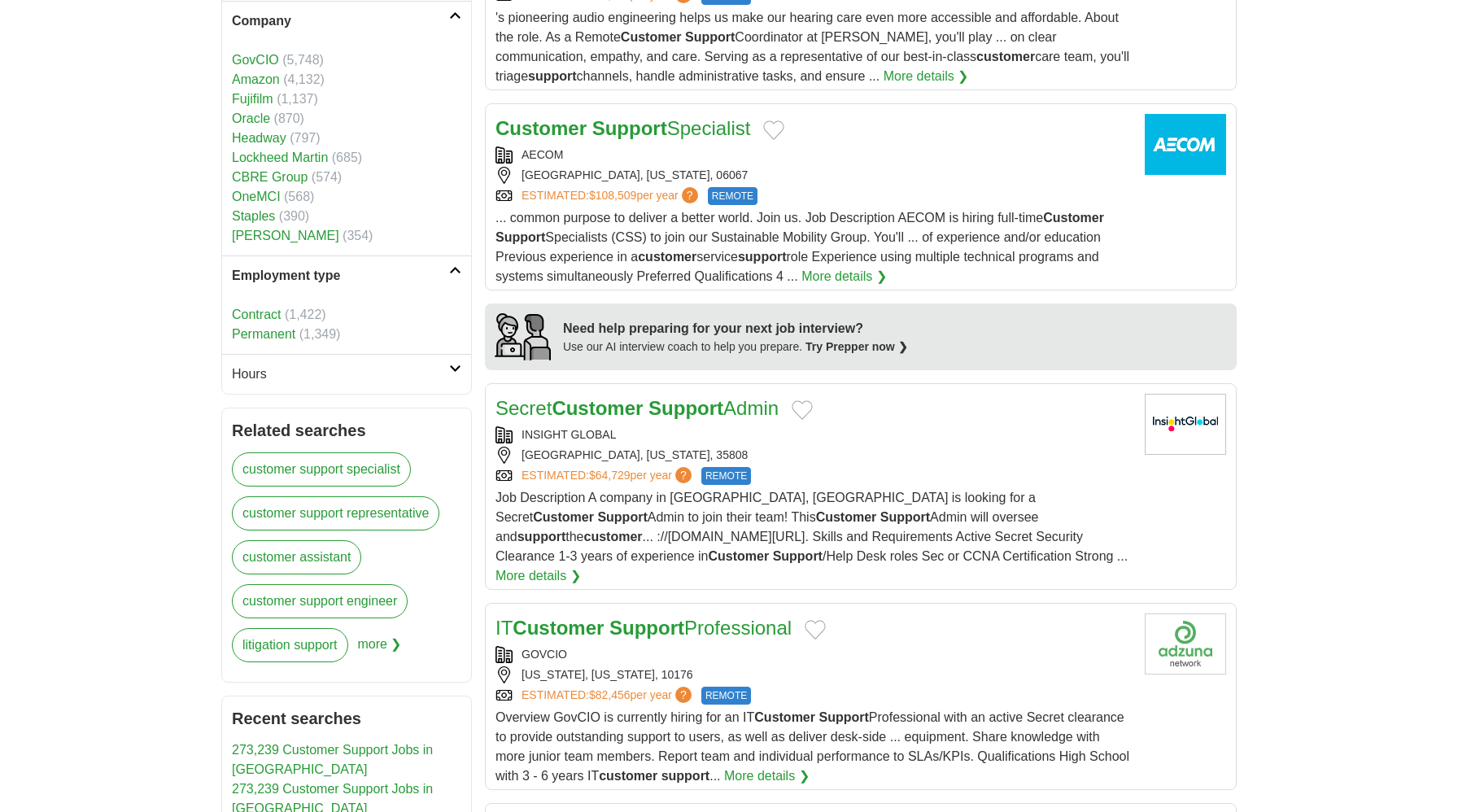
click at [315, 372] on h2 "Hours" at bounding box center [340, 374] width 217 height 20
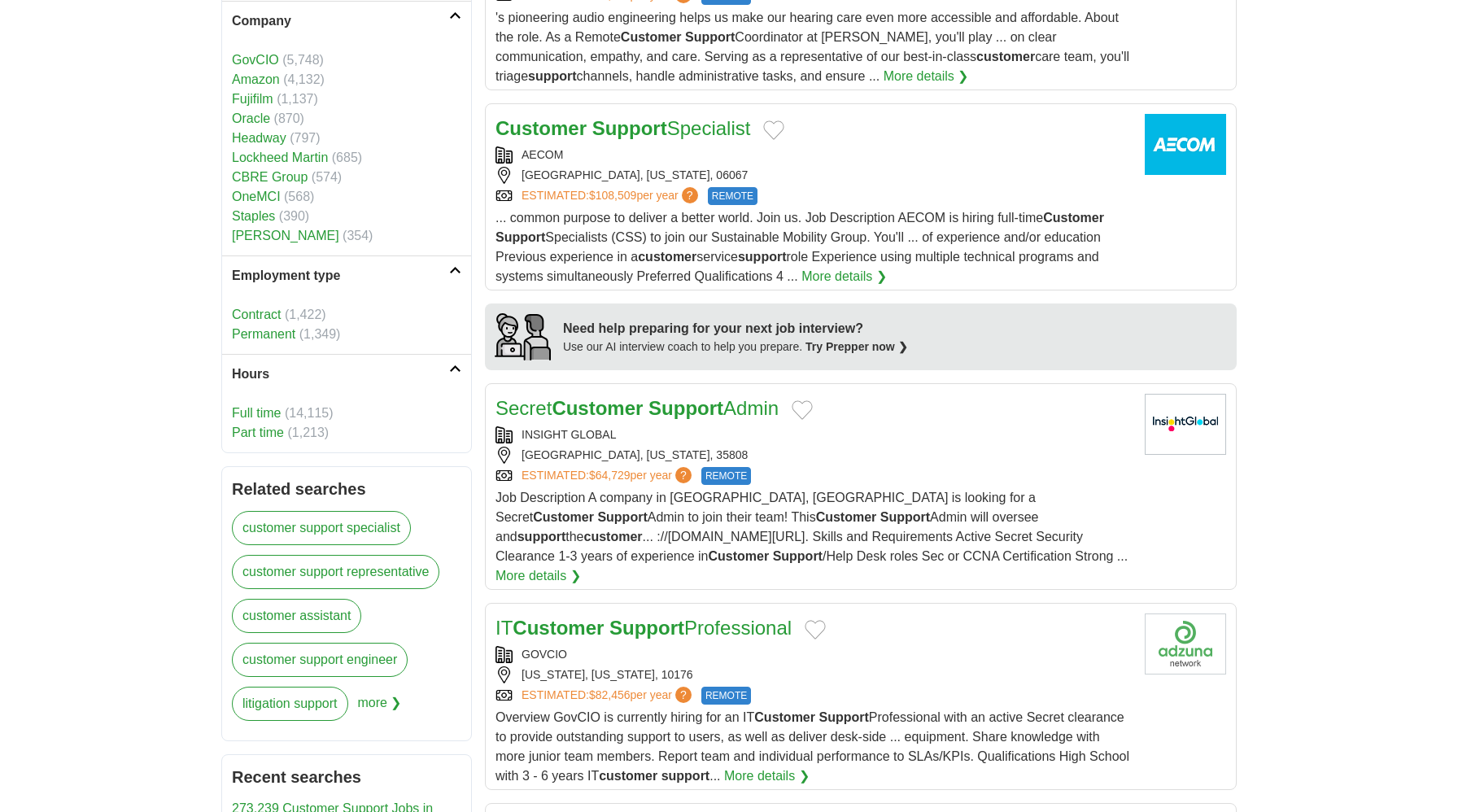
click at [267, 436] on link "Part time" at bounding box center [257, 432] width 52 height 14
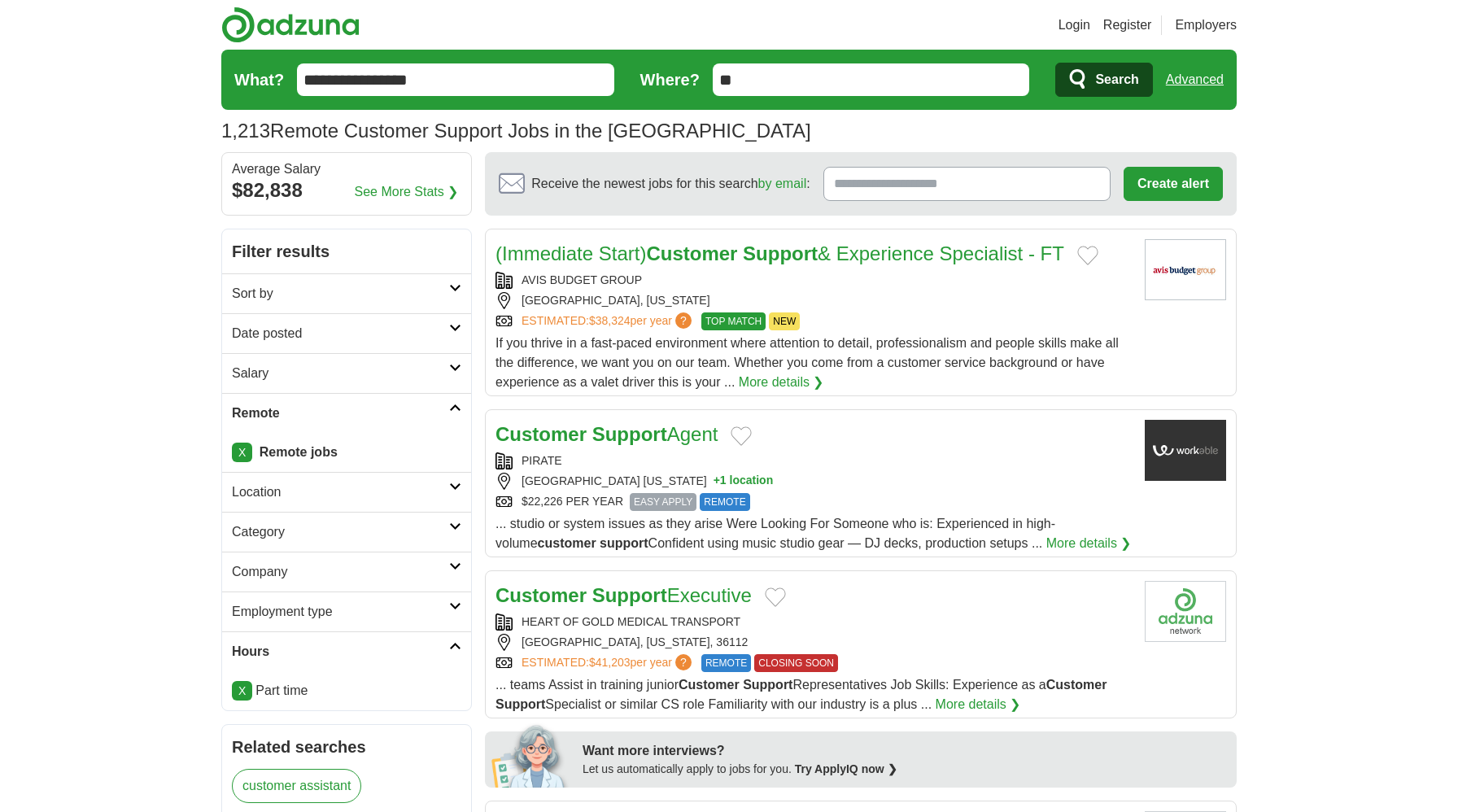
click at [771, 387] on link "More details ❯" at bounding box center [781, 382] width 85 height 20
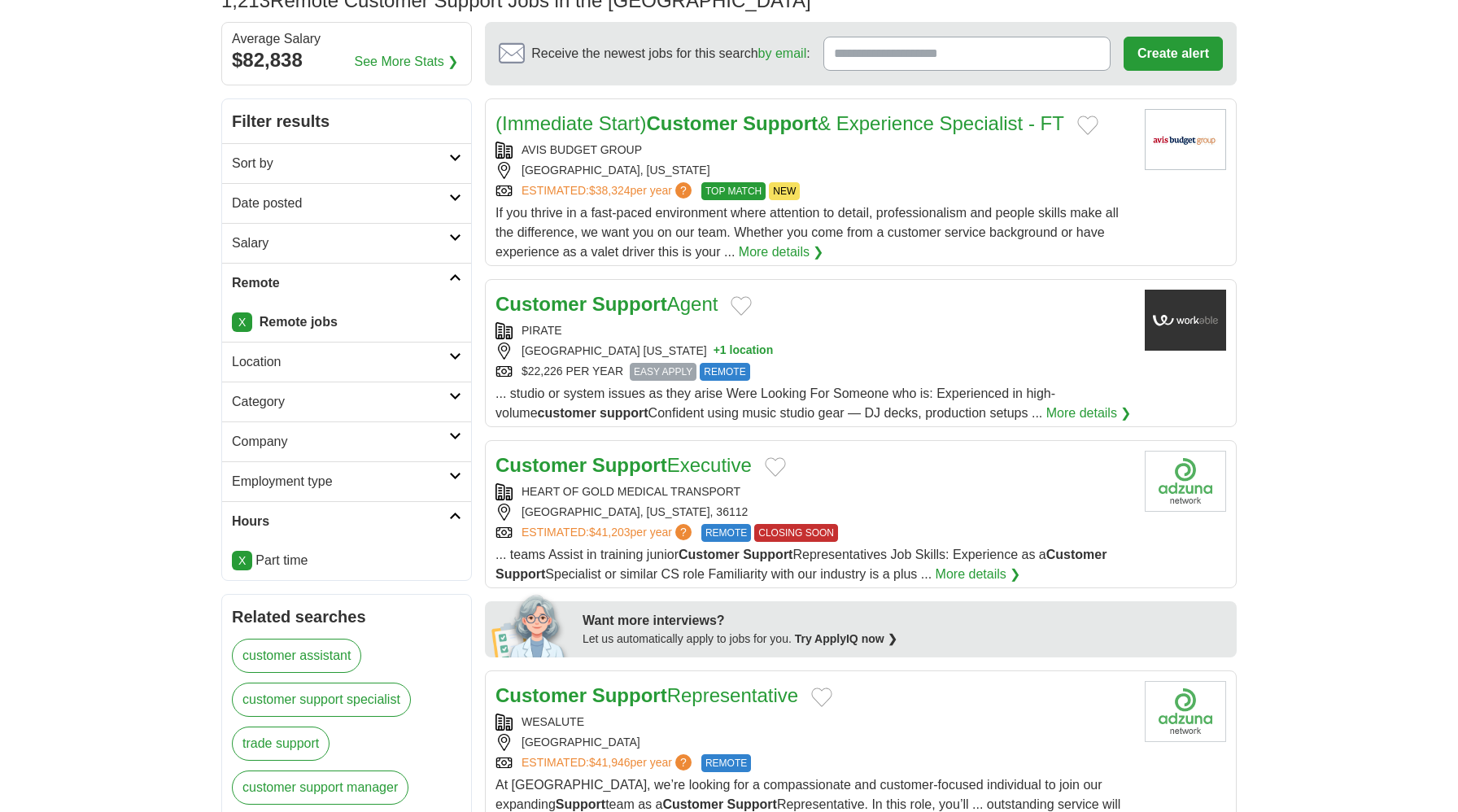
scroll to position [132, 0]
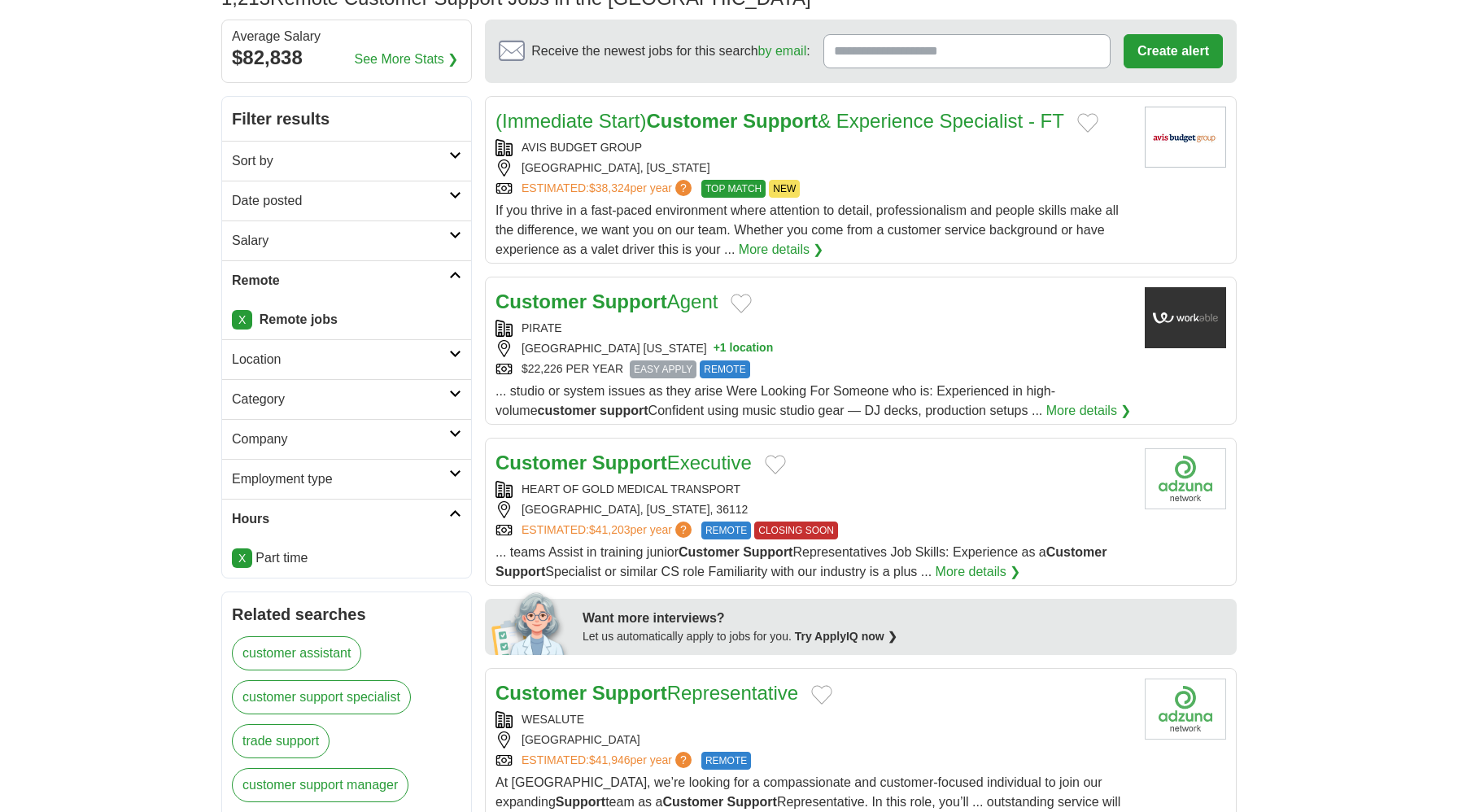
click at [622, 299] on strong "Support" at bounding box center [629, 301] width 75 height 22
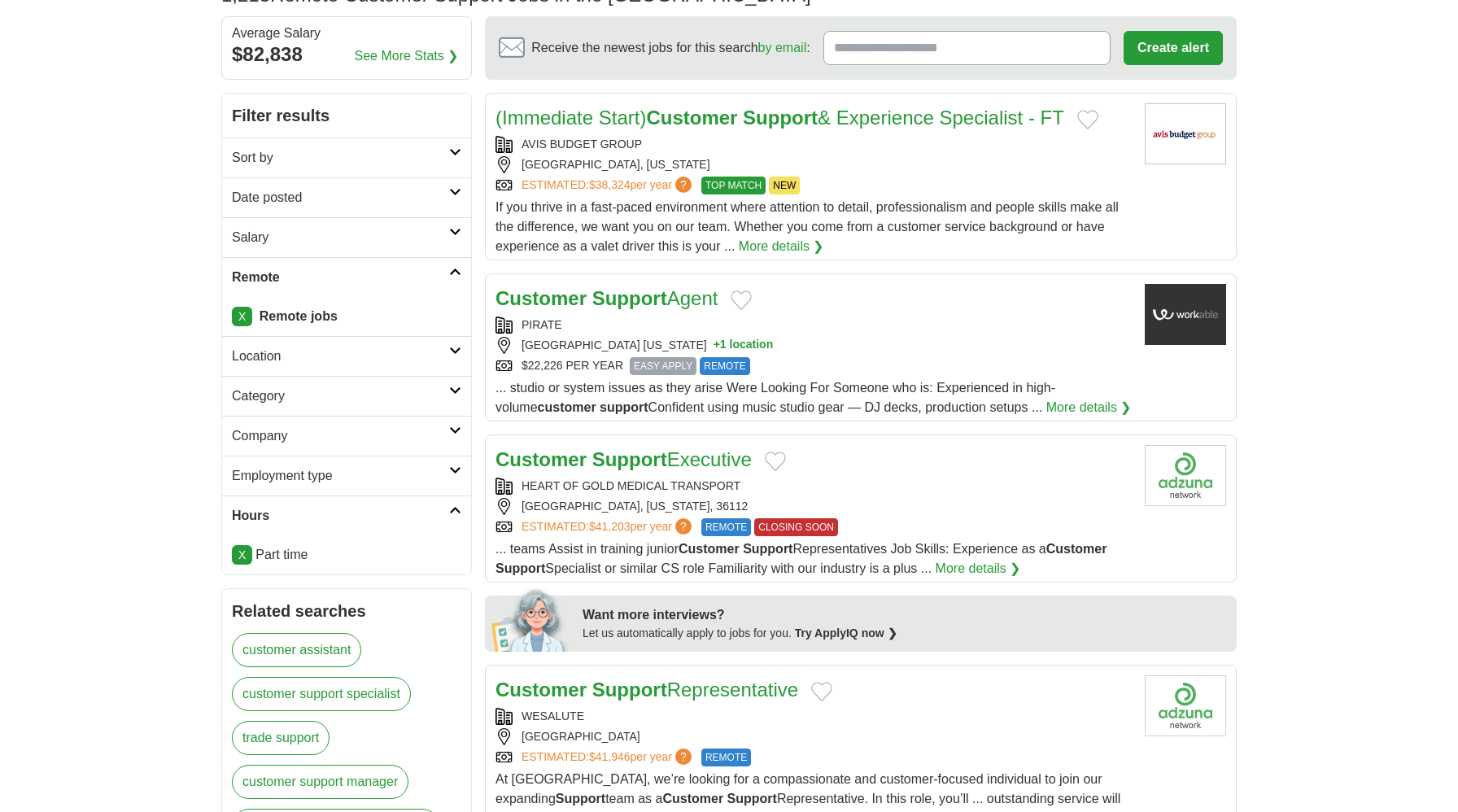
click at [718, 458] on link "Customer Support Executive" at bounding box center [623, 459] width 256 height 22
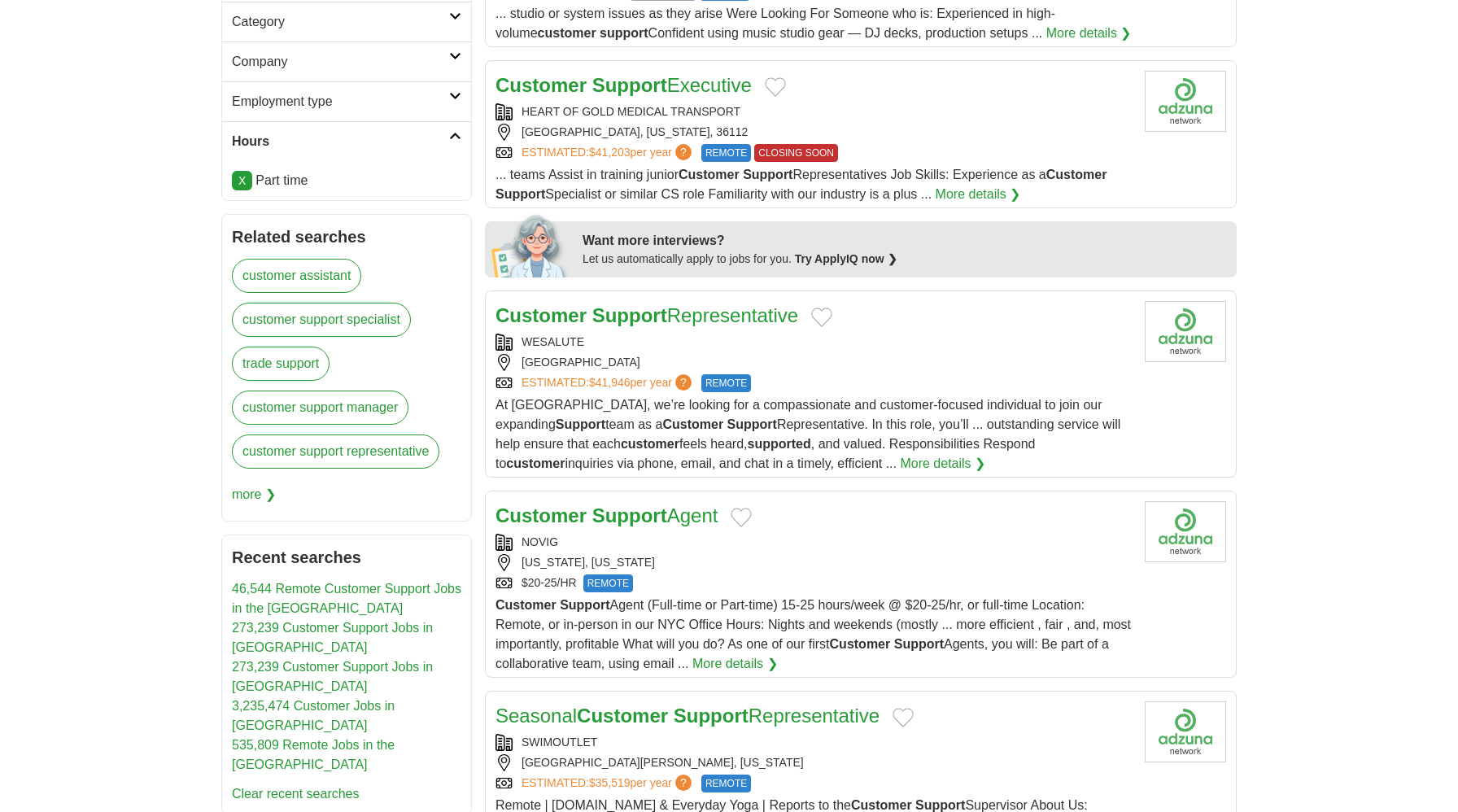
scroll to position [511, 0]
click at [681, 522] on link "Customer Support Agent" at bounding box center [606, 514] width 222 height 22
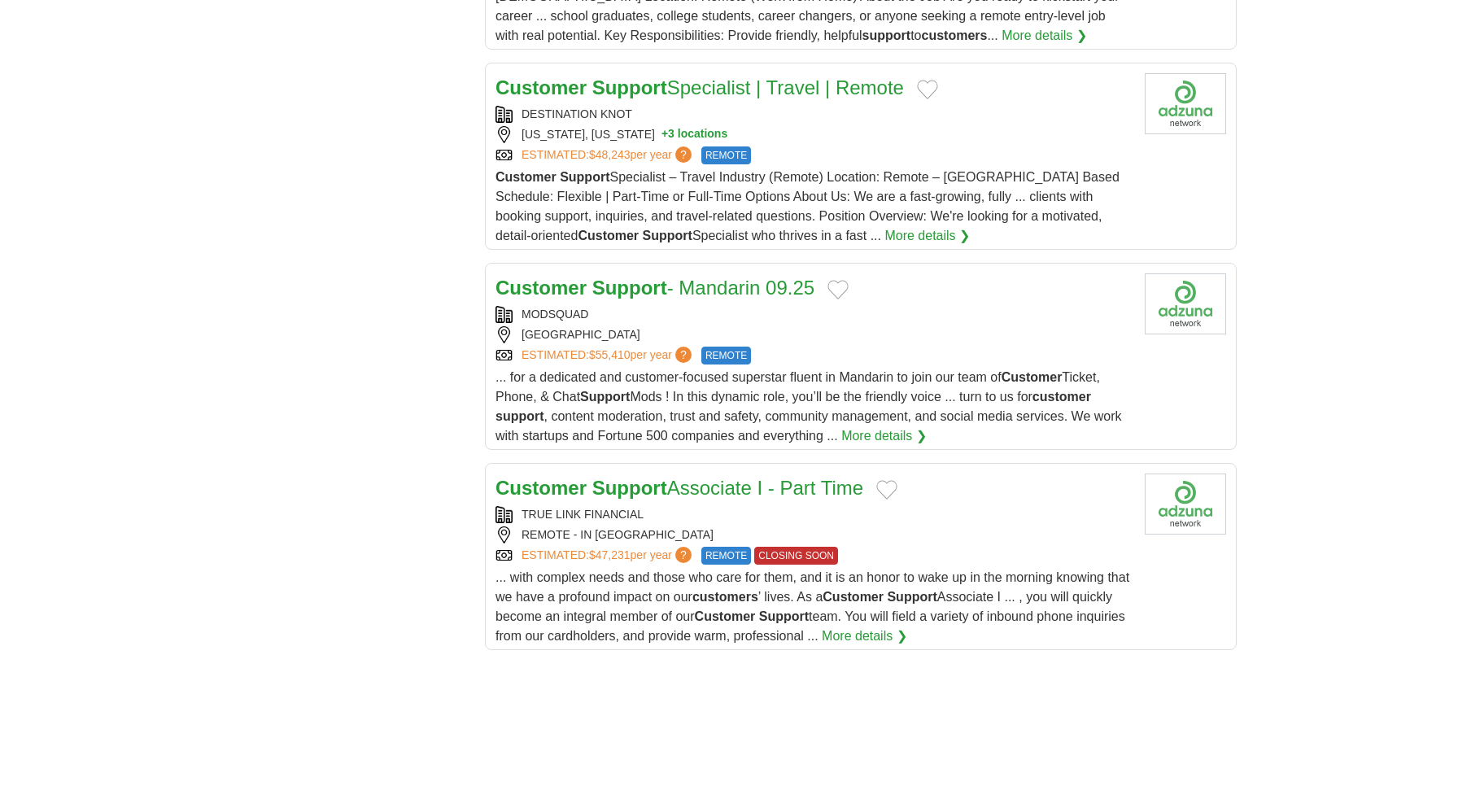
scroll to position [1619, 0]
click at [730, 490] on link "Customer Support Associate I - Part Time" at bounding box center [679, 486] width 368 height 22
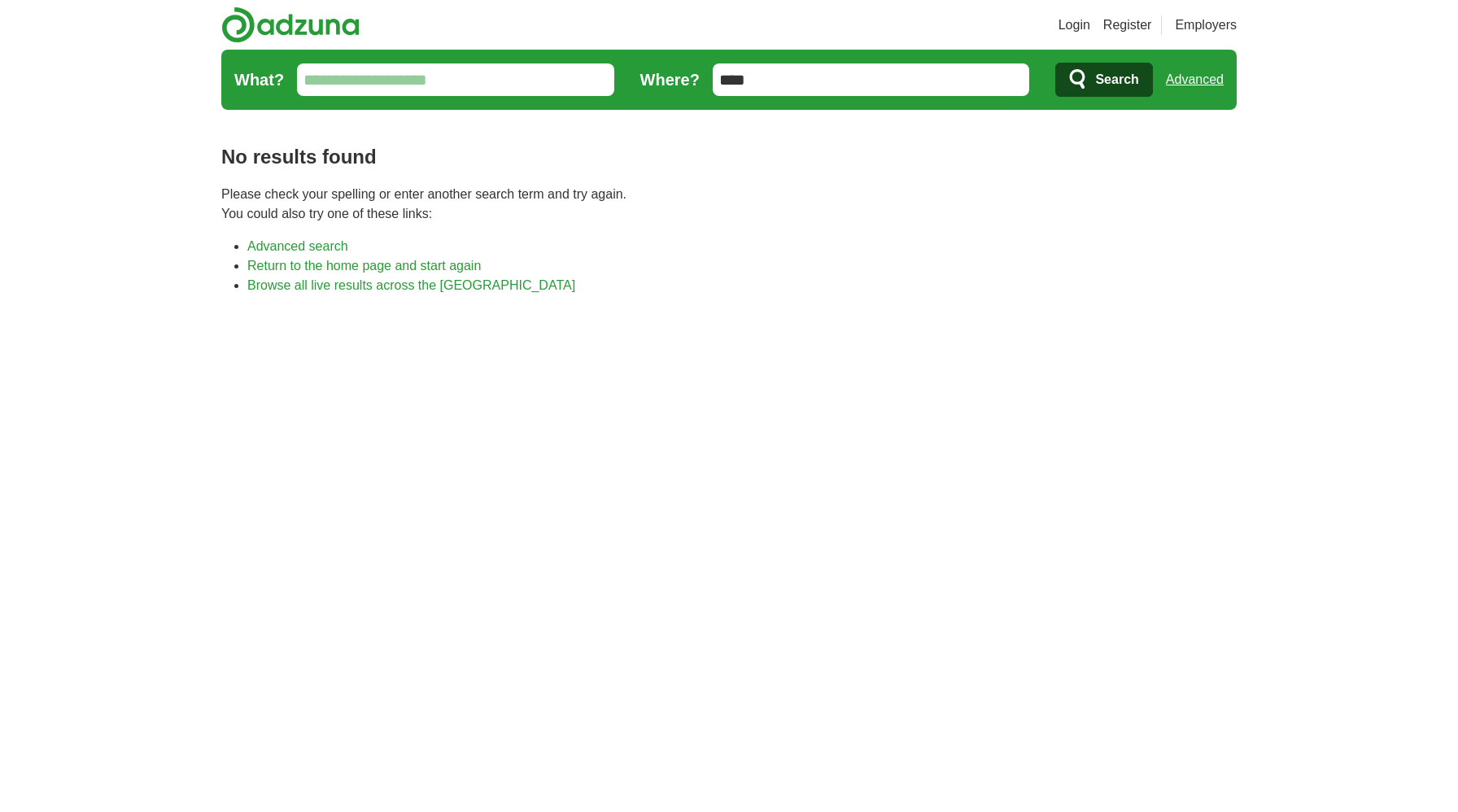
click at [822, 72] on input "****" at bounding box center [871, 79] width 317 height 32
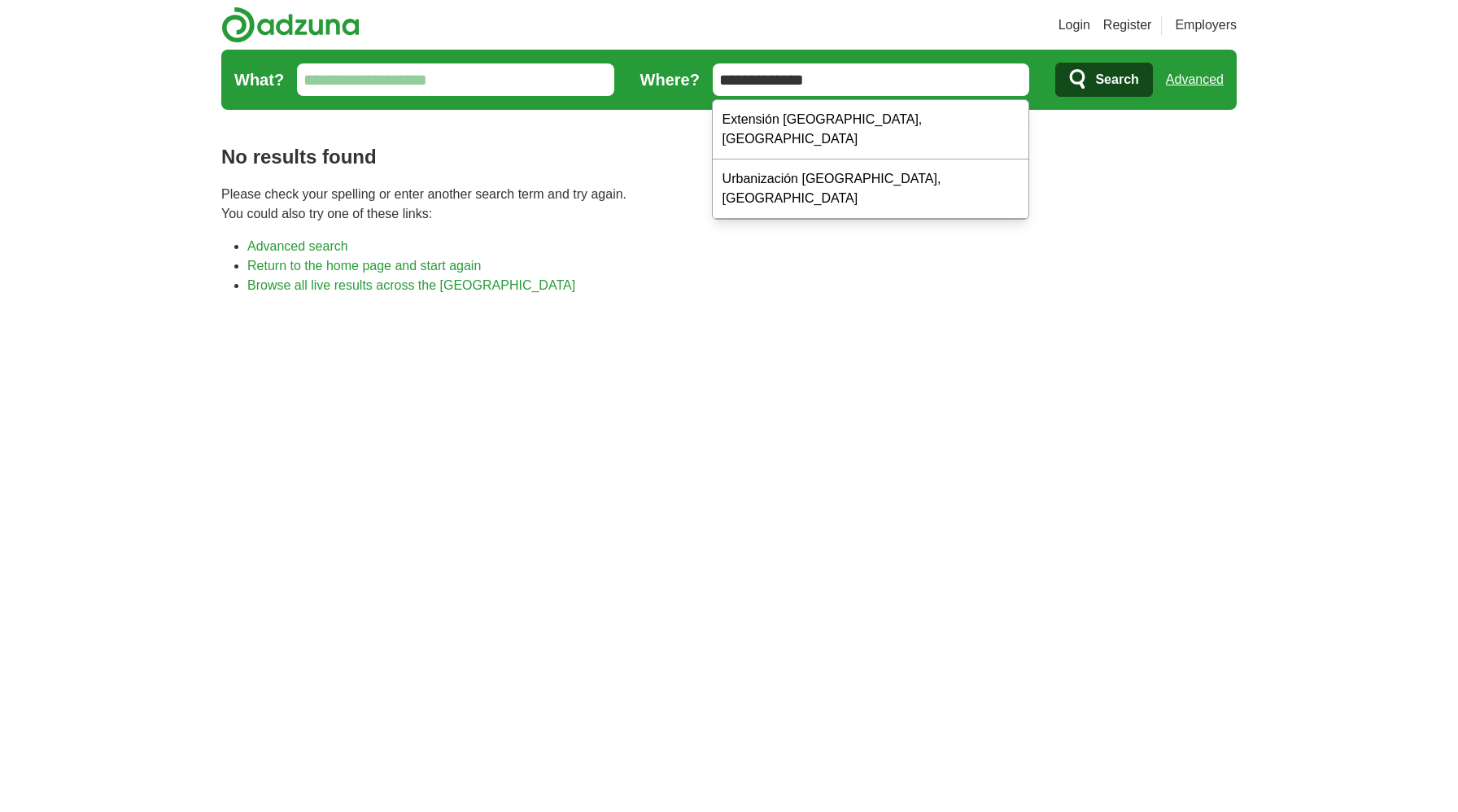
drag, startPoint x: 776, startPoint y: 79, endPoint x: 700, endPoint y: 79, distance: 76.0
click at [699, 79] on form "**********" at bounding box center [729, 79] width 1015 height 60
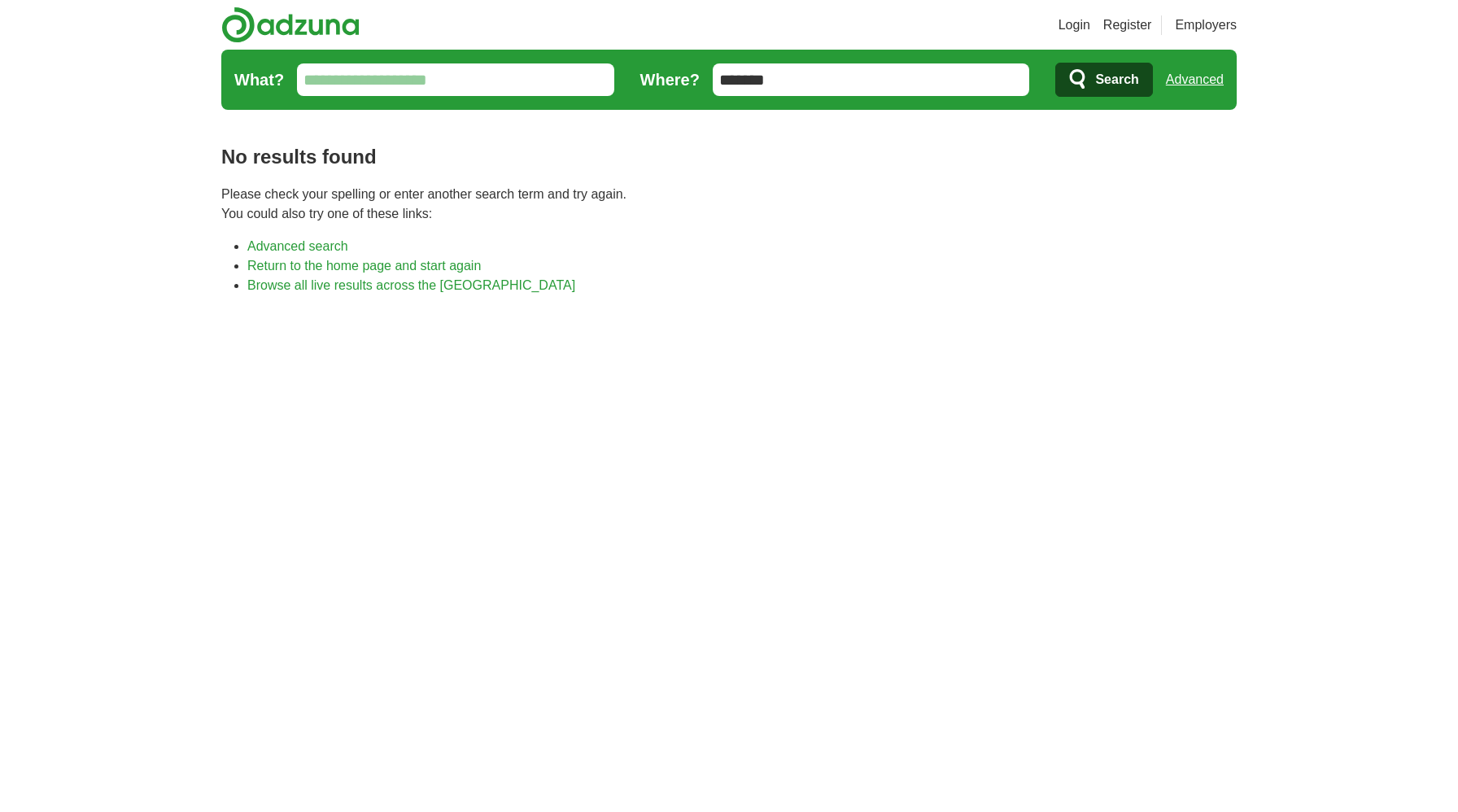
type input "*******"
click at [1055, 63] on button "Search" at bounding box center [1103, 79] width 97 height 34
